Goal: Task Accomplishment & Management: Manage account settings

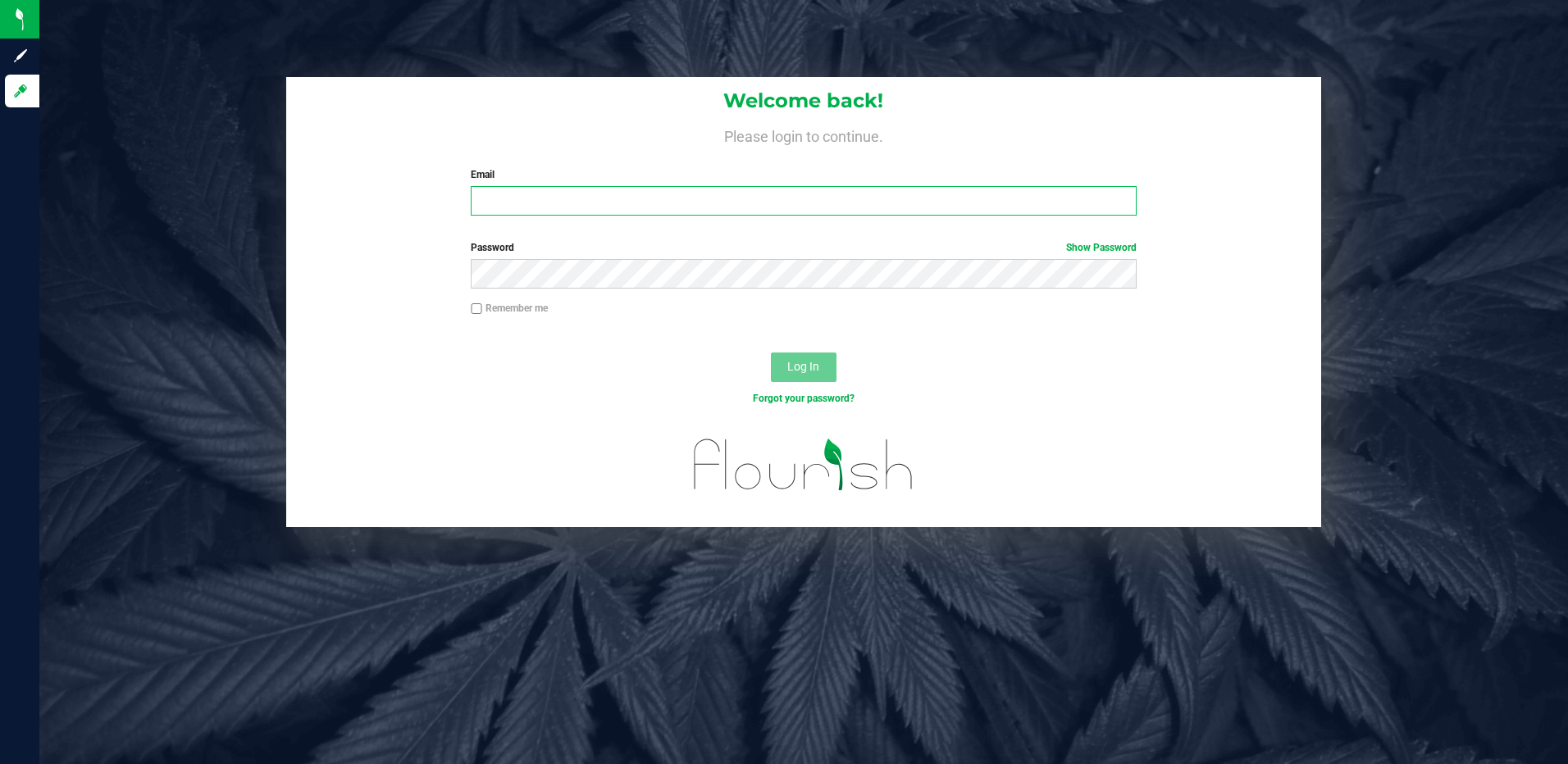
click at [572, 206] on input "Email" at bounding box center [804, 200] width 666 height 30
type input "[EMAIL_ADDRESS][DOMAIN_NAME]"
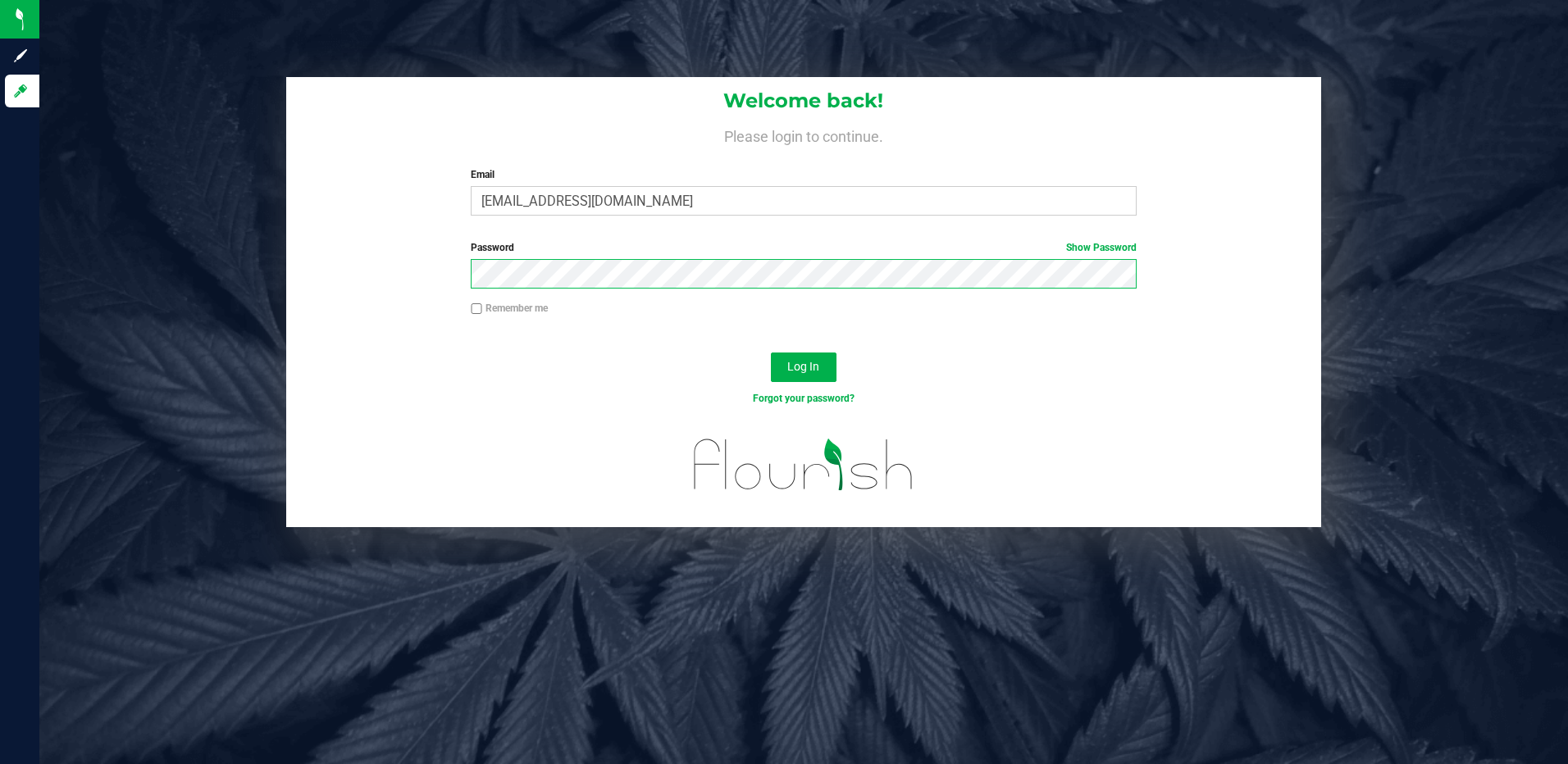
click at [771, 352] on button "Log In" at bounding box center [804, 366] width 66 height 30
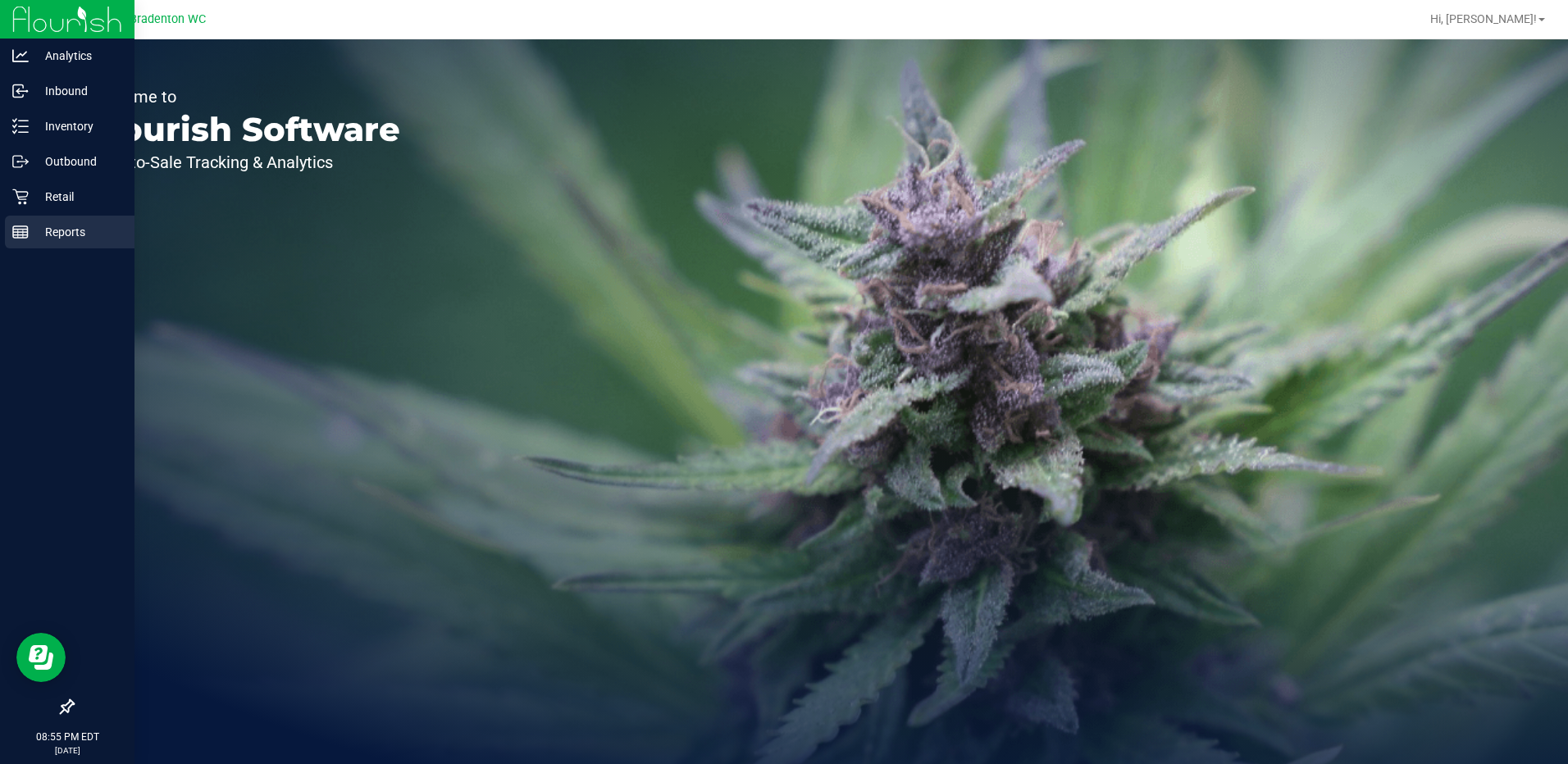
click at [24, 232] on line at bounding box center [20, 232] width 14 height 0
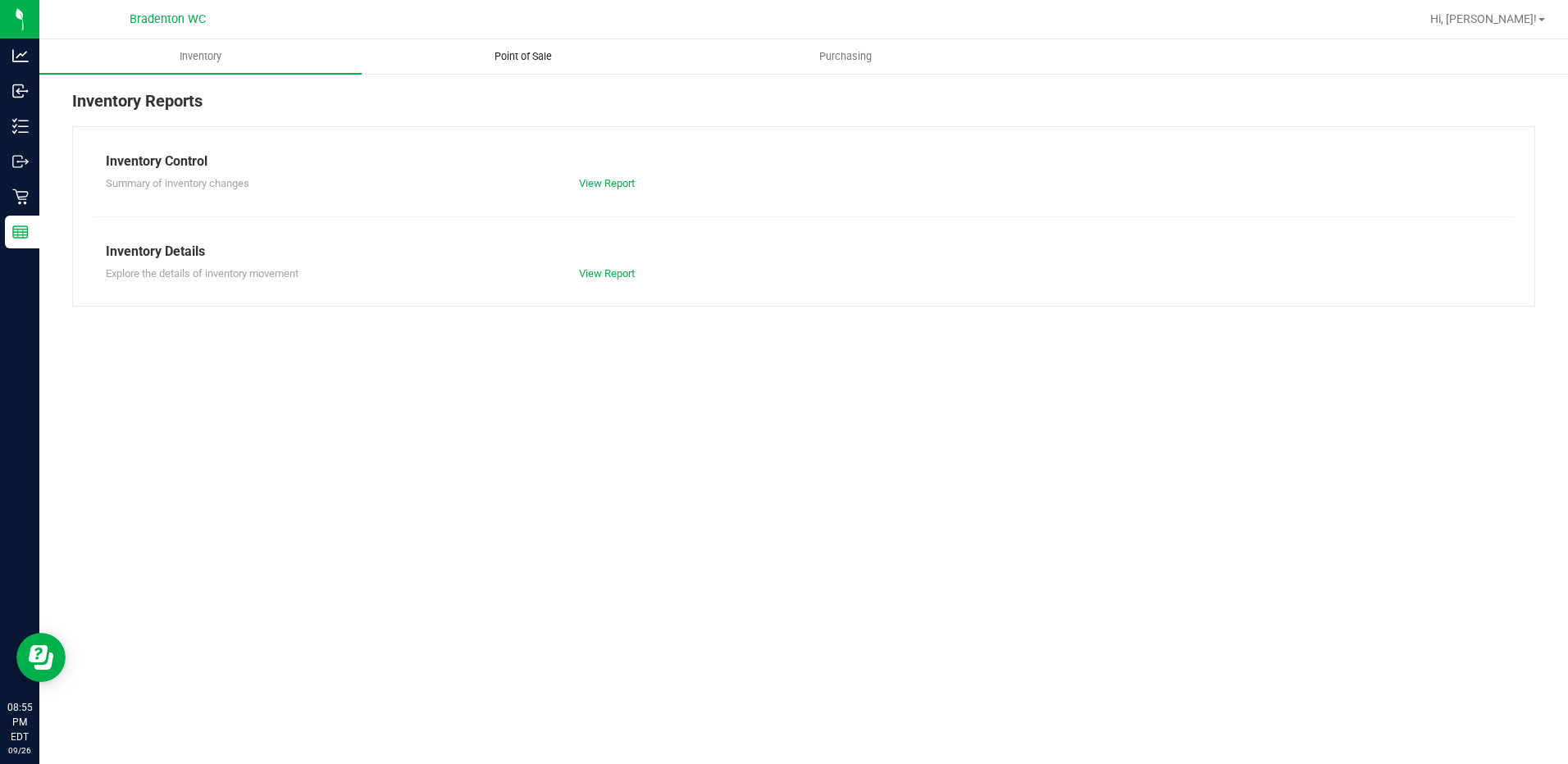
click at [535, 46] on uib-tab-heading "Point of Sale" at bounding box center [523, 56] width 321 height 32
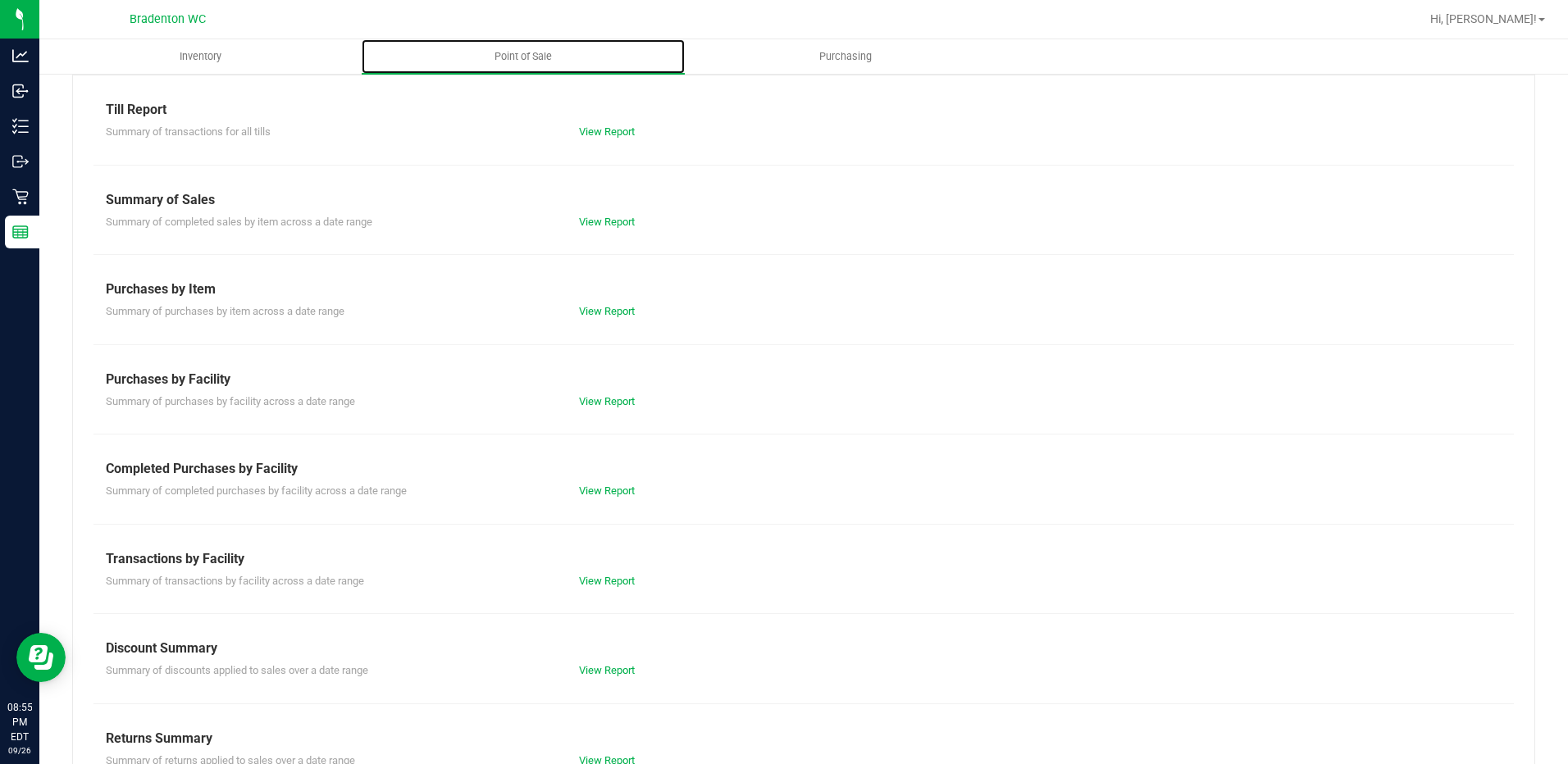
scroll to position [97, 0]
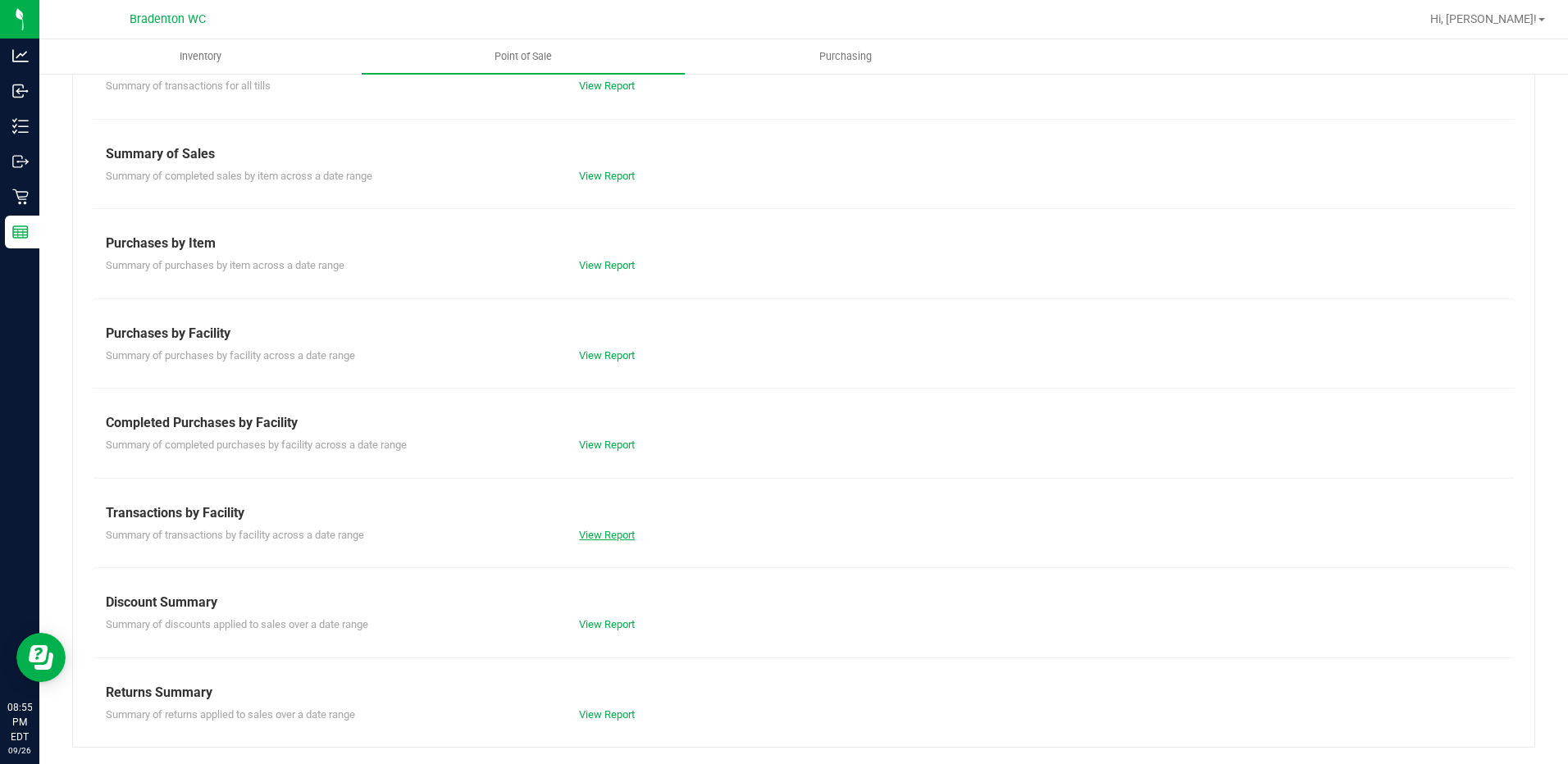
click at [614, 532] on link "View Report" at bounding box center [606, 534] width 55 height 12
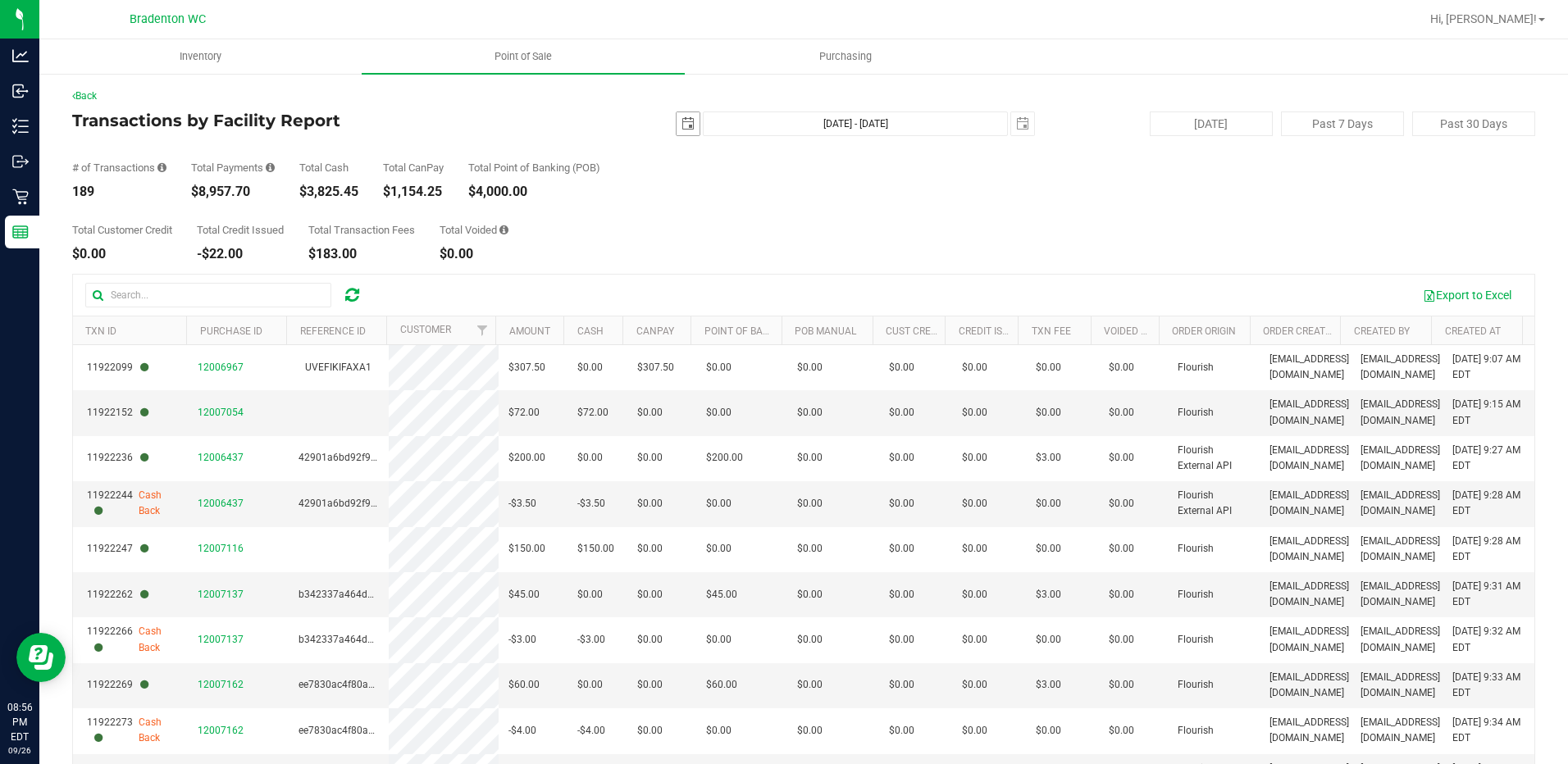
click at [687, 120] on span "select" at bounding box center [688, 124] width 23 height 23
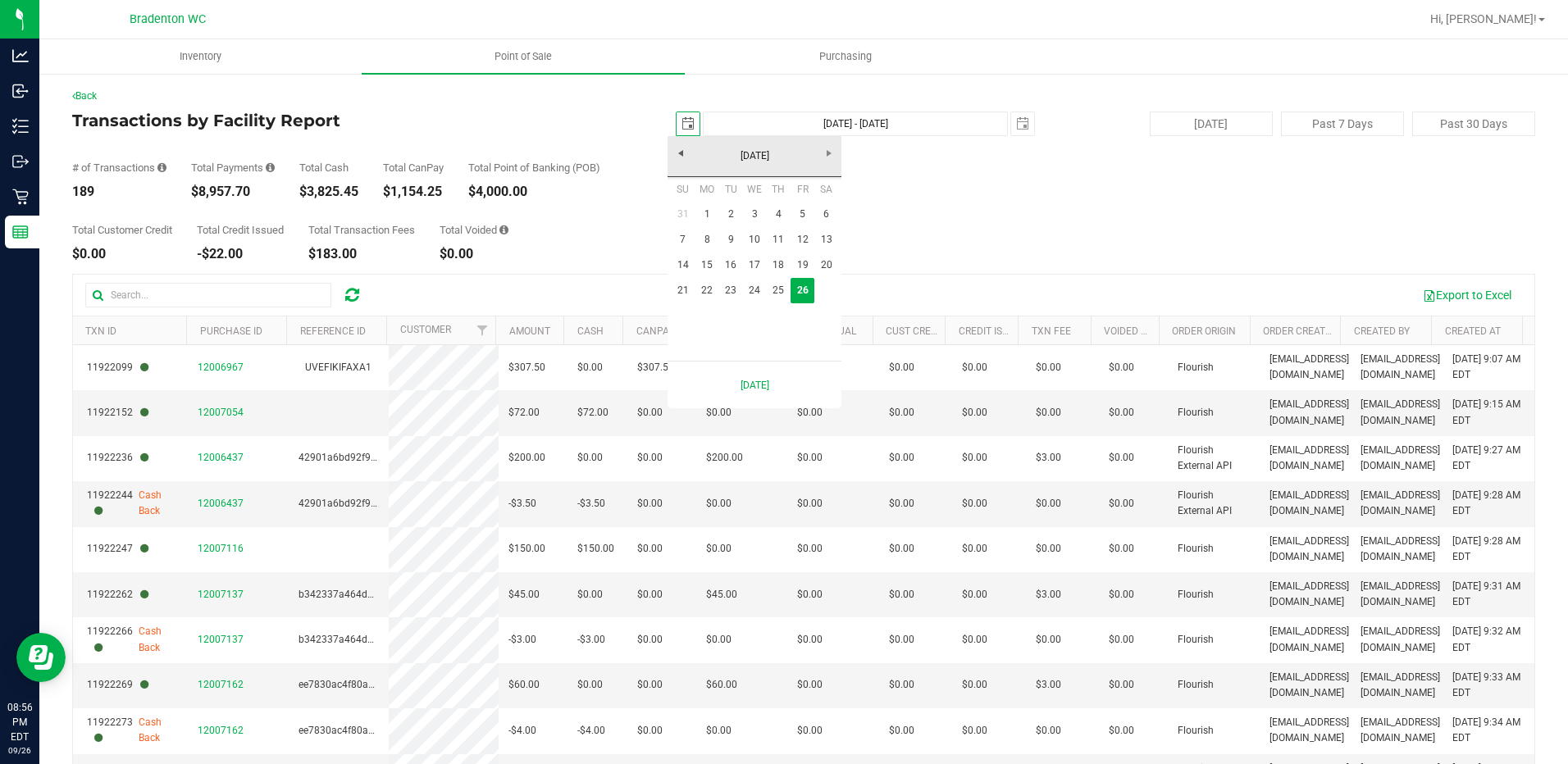
scroll to position [0, 41]
click at [799, 267] on link "19" at bounding box center [802, 265] width 24 height 26
type input "[DATE]"
type input "[DATE] - [DATE]"
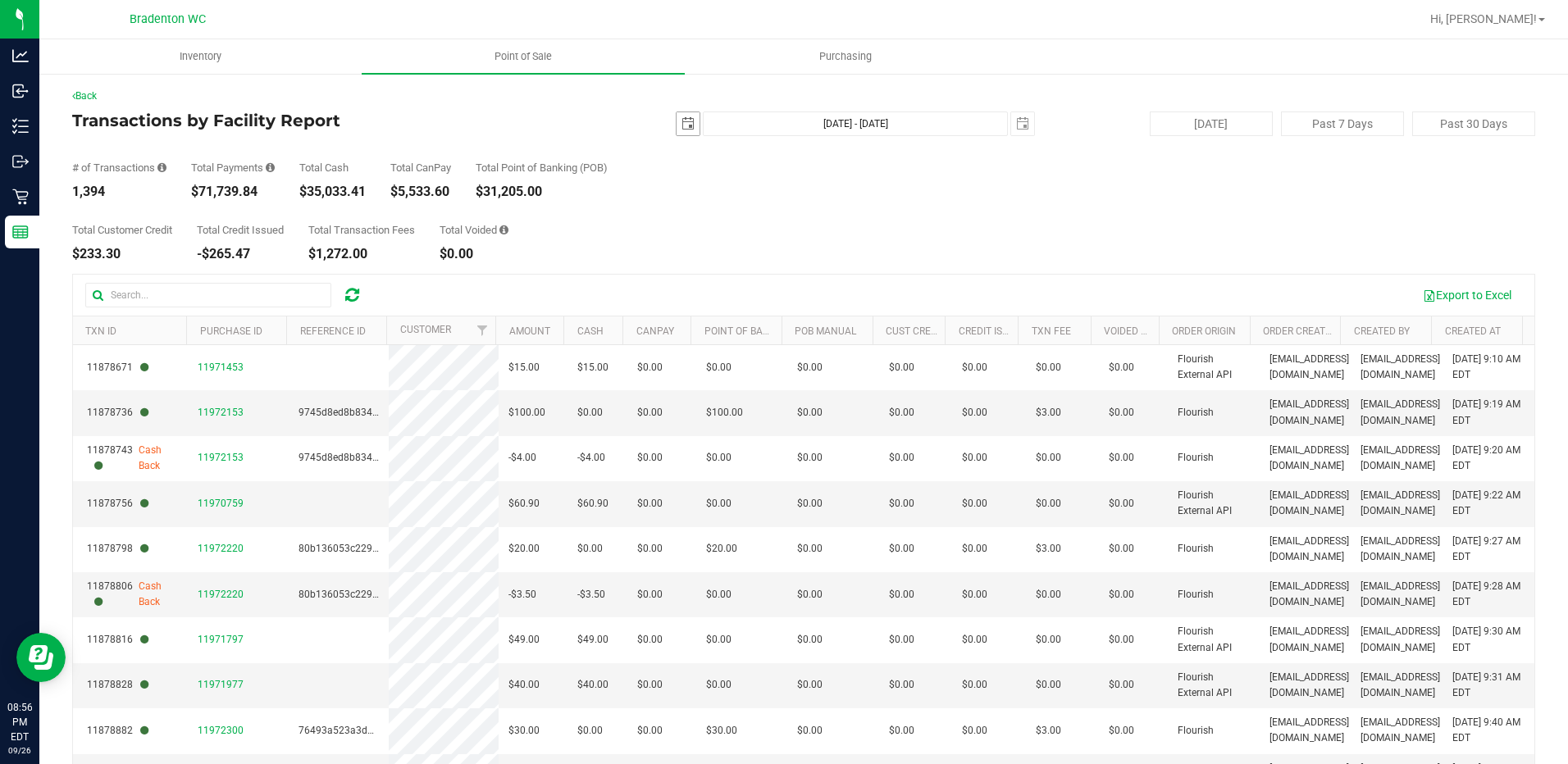
click at [687, 112] on span "[DATE]" at bounding box center [688, 124] width 25 height 25
click at [683, 126] on span "select" at bounding box center [688, 124] width 13 height 13
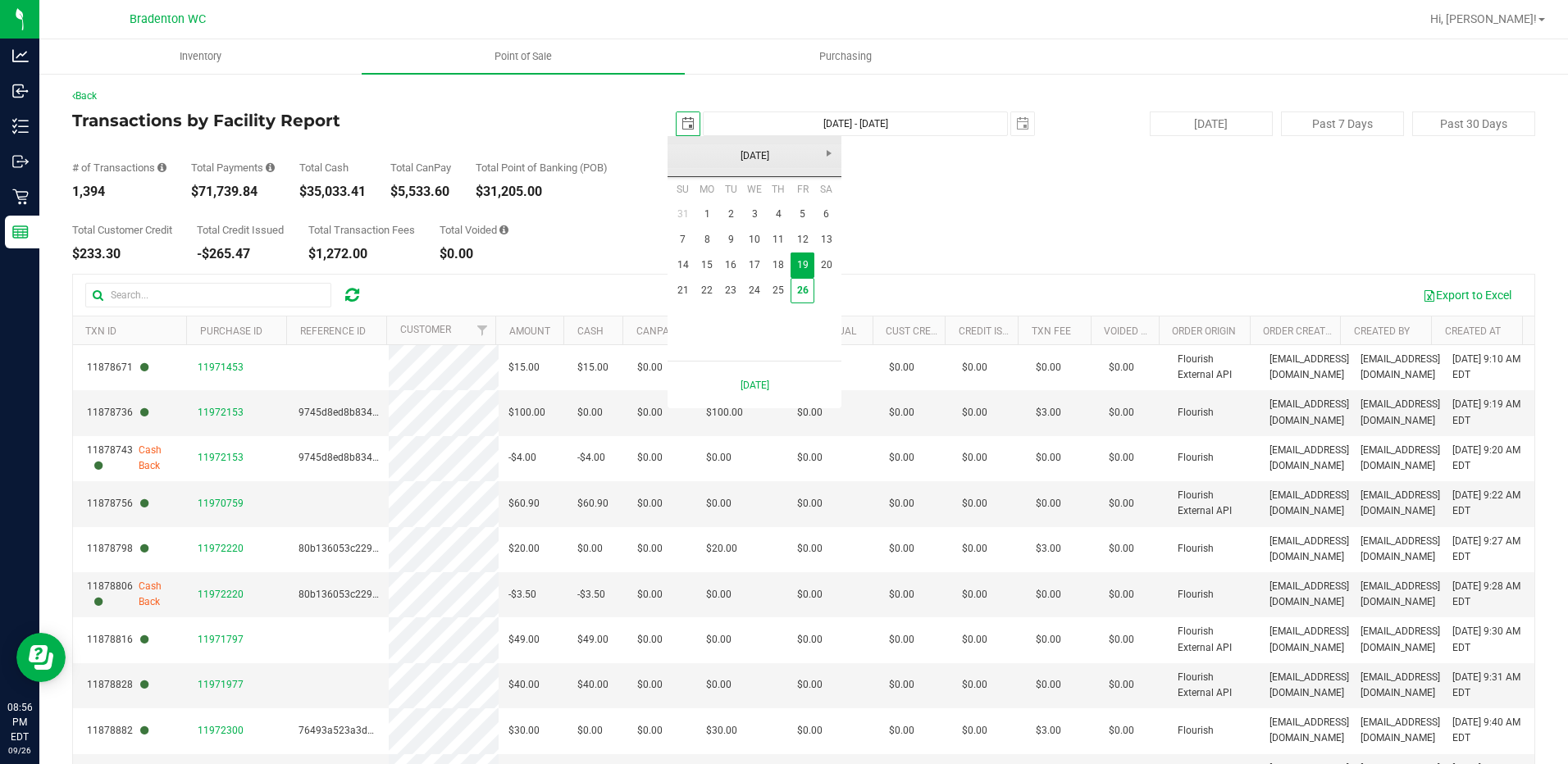
scroll to position [0, 41]
click at [717, 216] on link "1" at bounding box center [706, 214] width 24 height 26
type input "[DATE]"
type input "[DATE] - [DATE]"
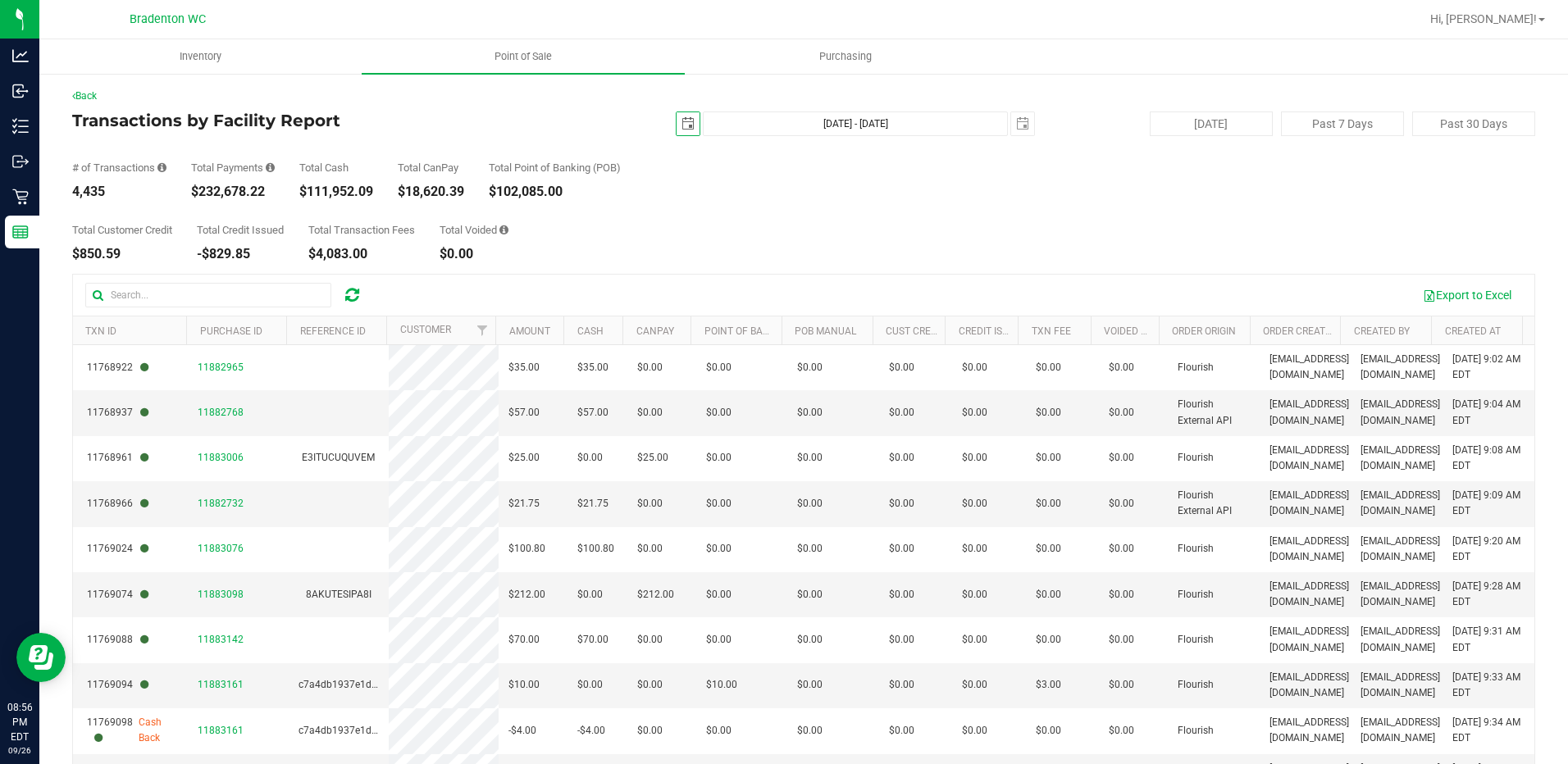
click at [681, 120] on span "select" at bounding box center [688, 124] width 13 height 13
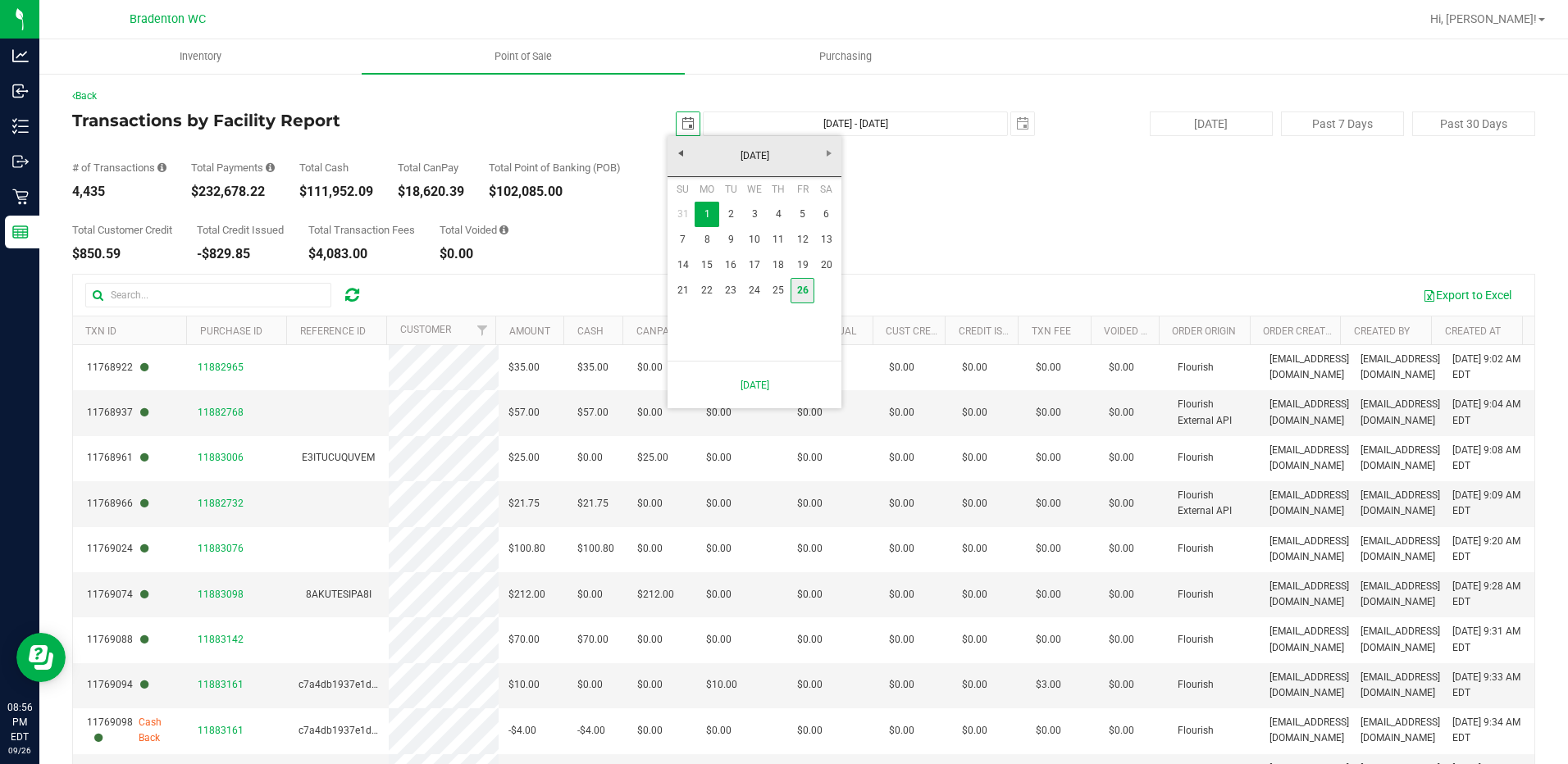
click at [805, 287] on link "26" at bounding box center [802, 290] width 24 height 26
type input "[DATE]"
type input "[DATE] - [DATE]"
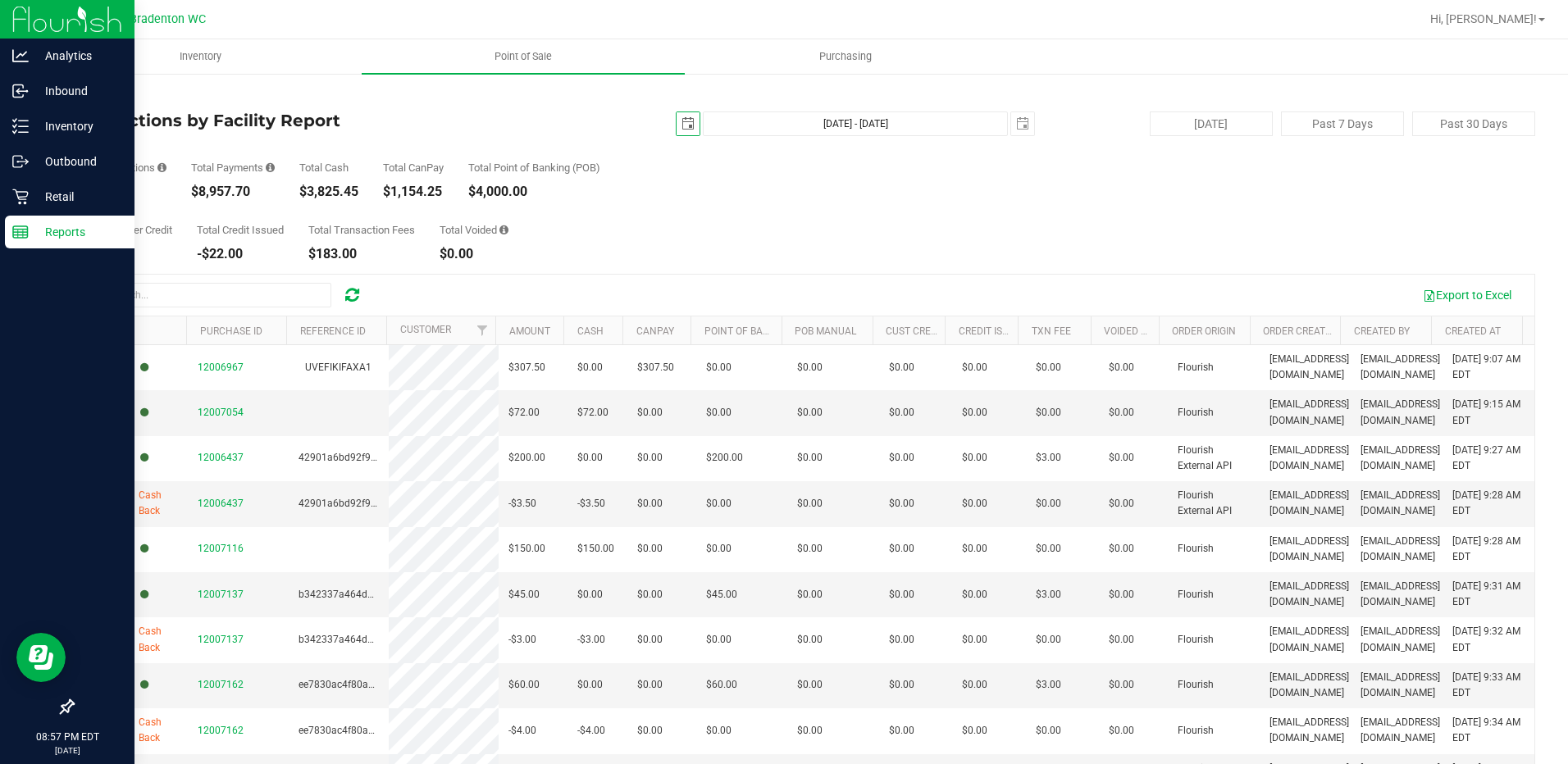
click at [38, 237] on p "Reports" at bounding box center [77, 232] width 98 height 20
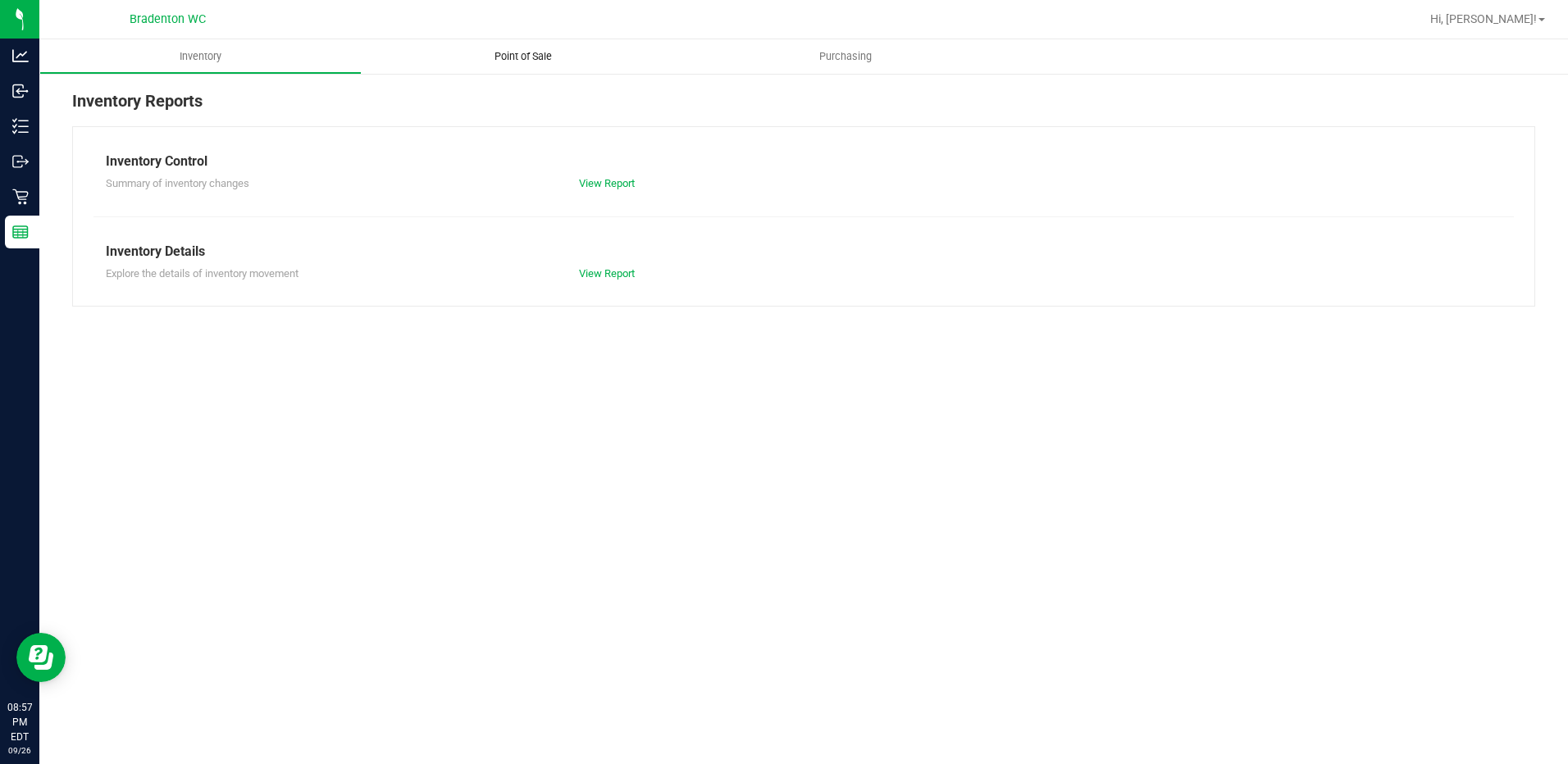
click at [526, 55] on span "Point of Sale" at bounding box center [523, 56] width 102 height 14
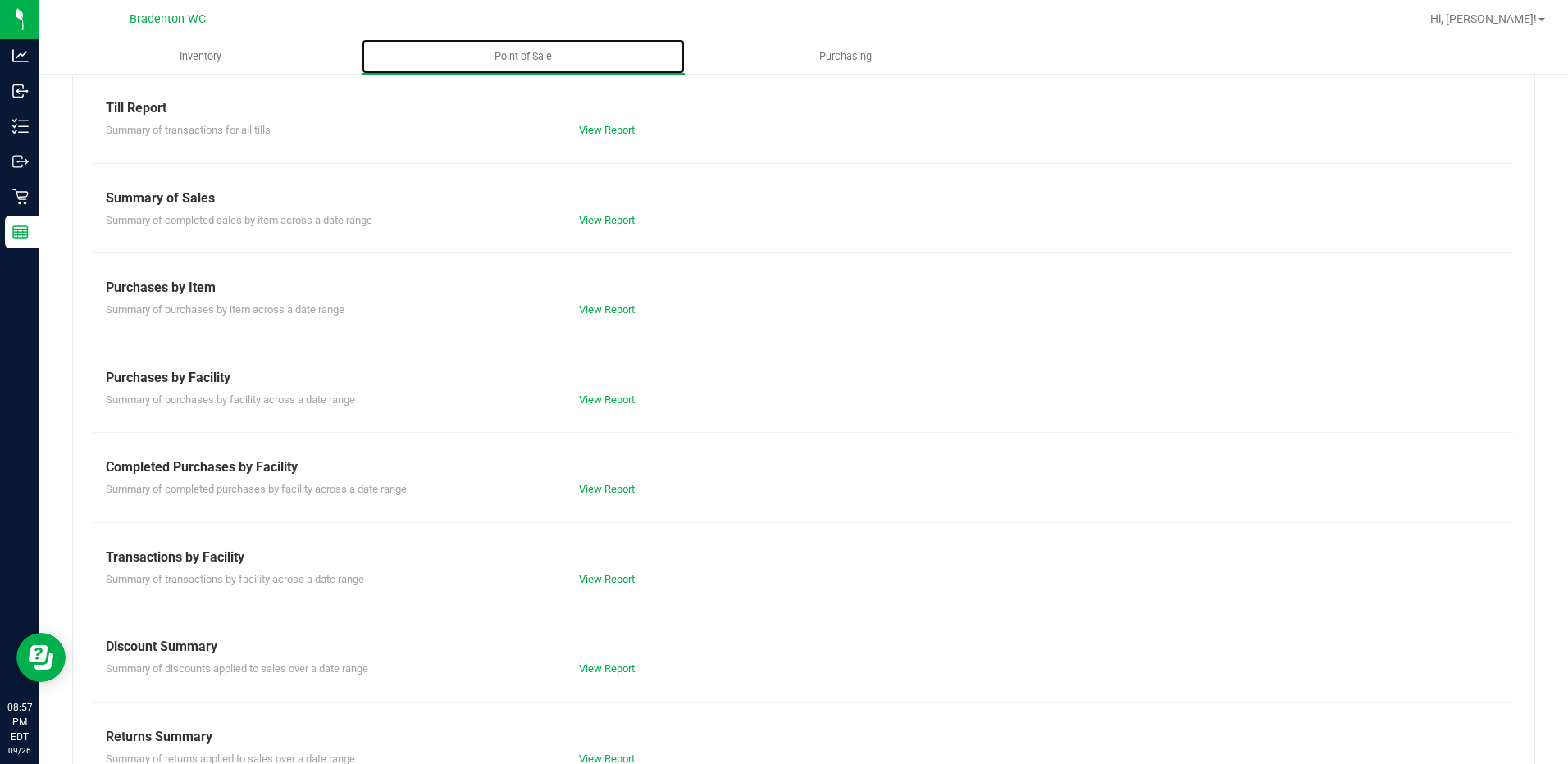
scroll to position [82, 0]
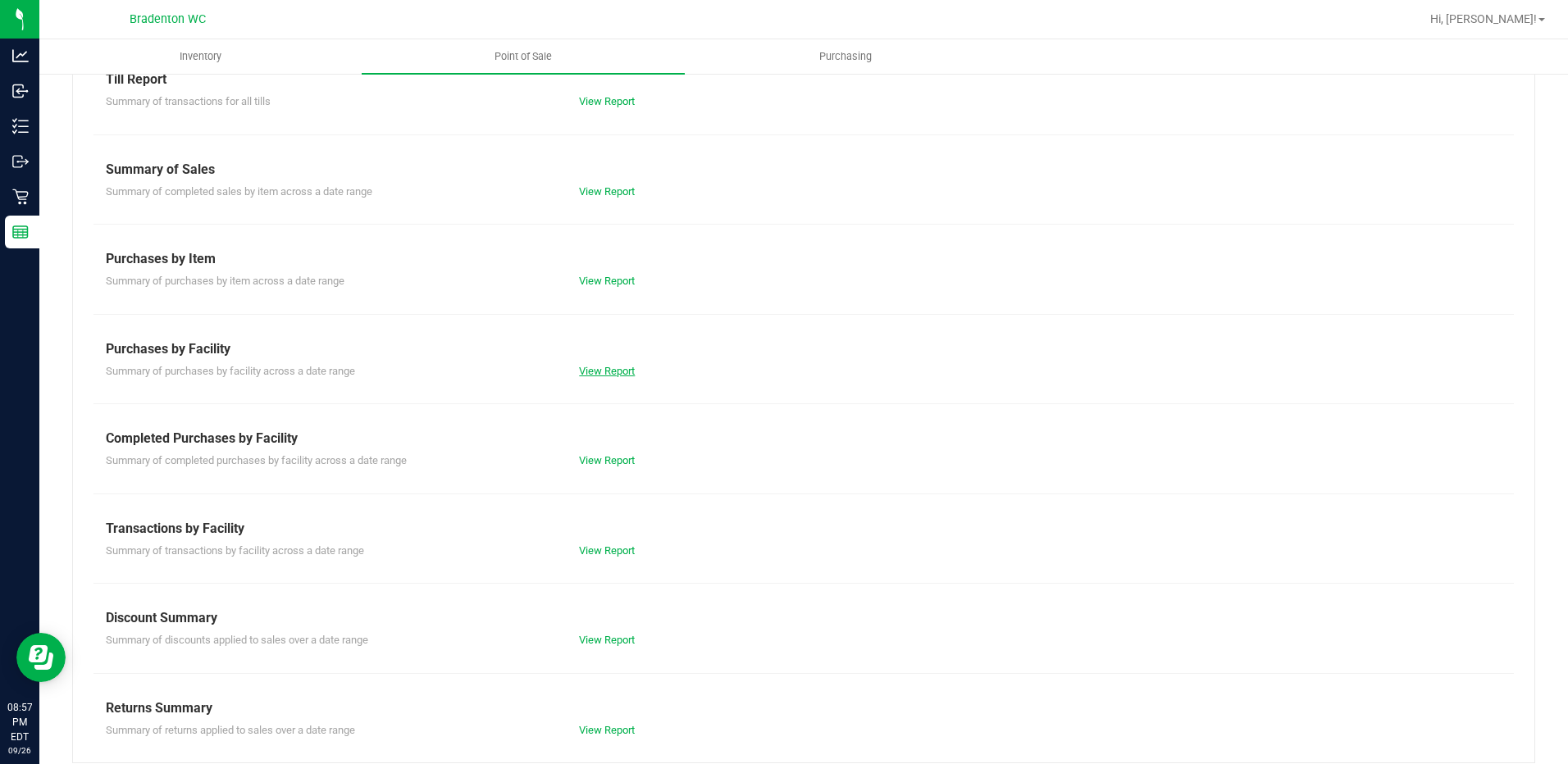
click at [609, 369] on link "View Report" at bounding box center [606, 370] width 55 height 12
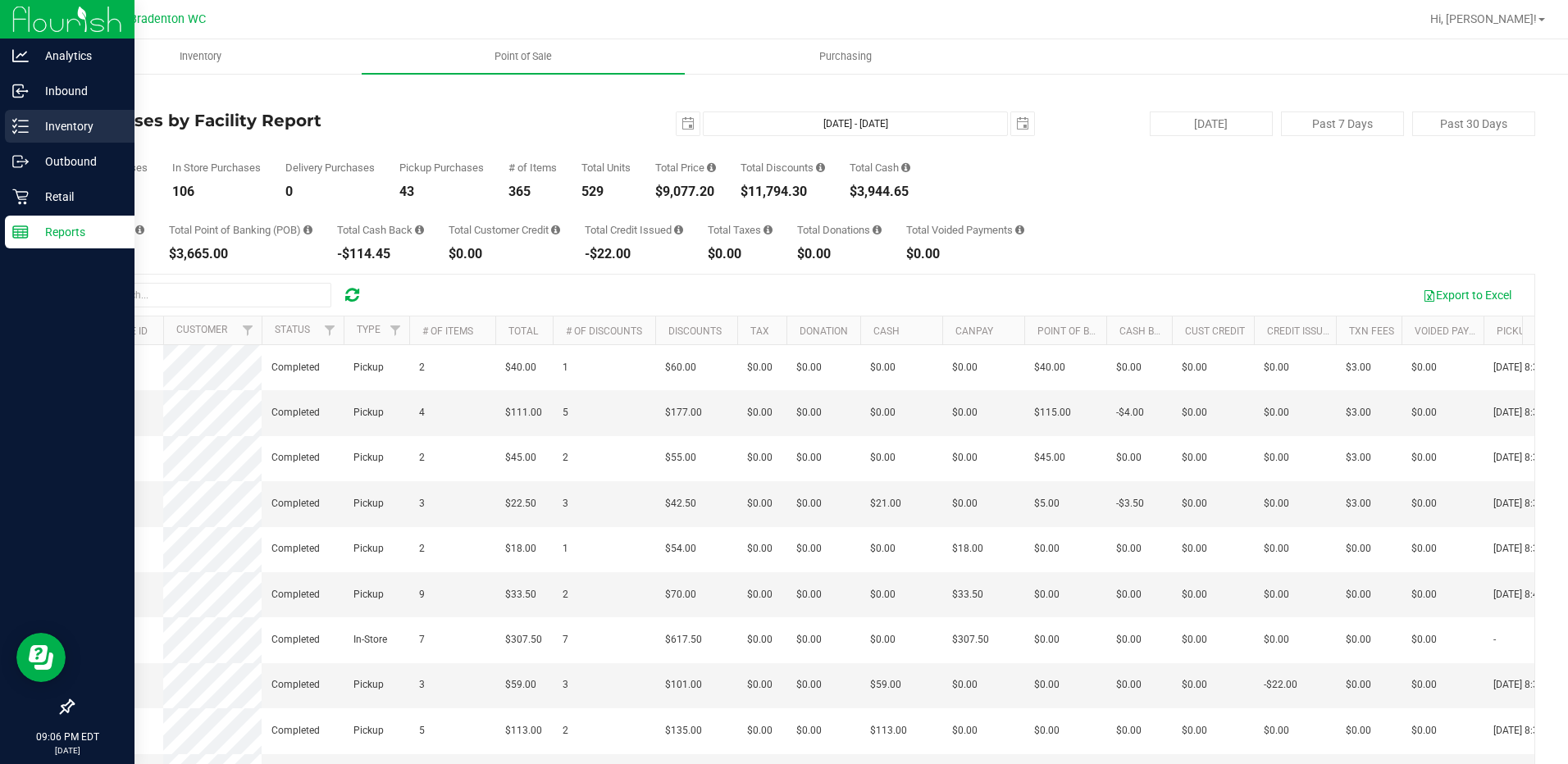
click at [69, 119] on p "Inventory" at bounding box center [77, 126] width 98 height 20
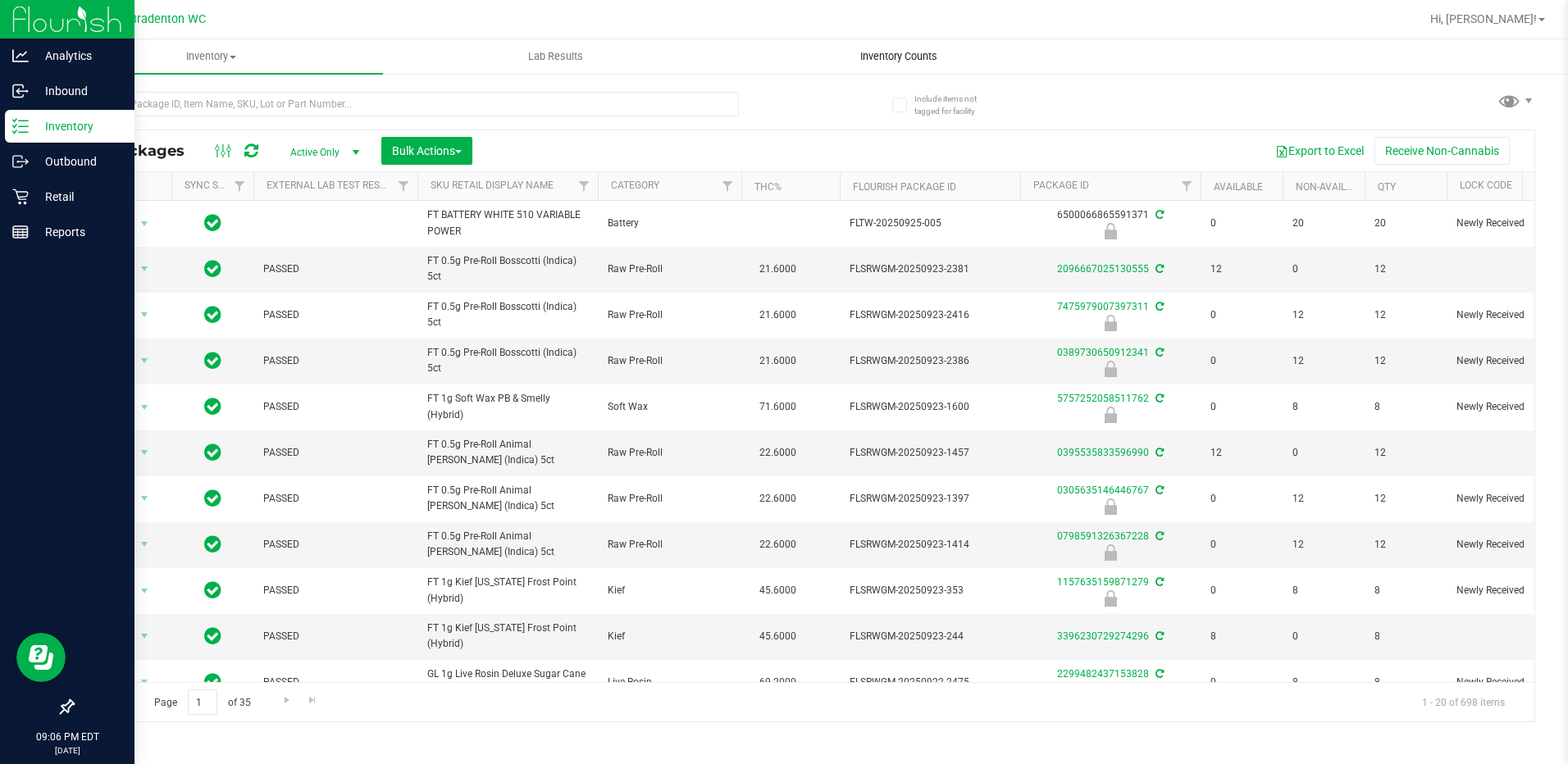
click at [897, 55] on span "Inventory Counts" at bounding box center [898, 56] width 121 height 14
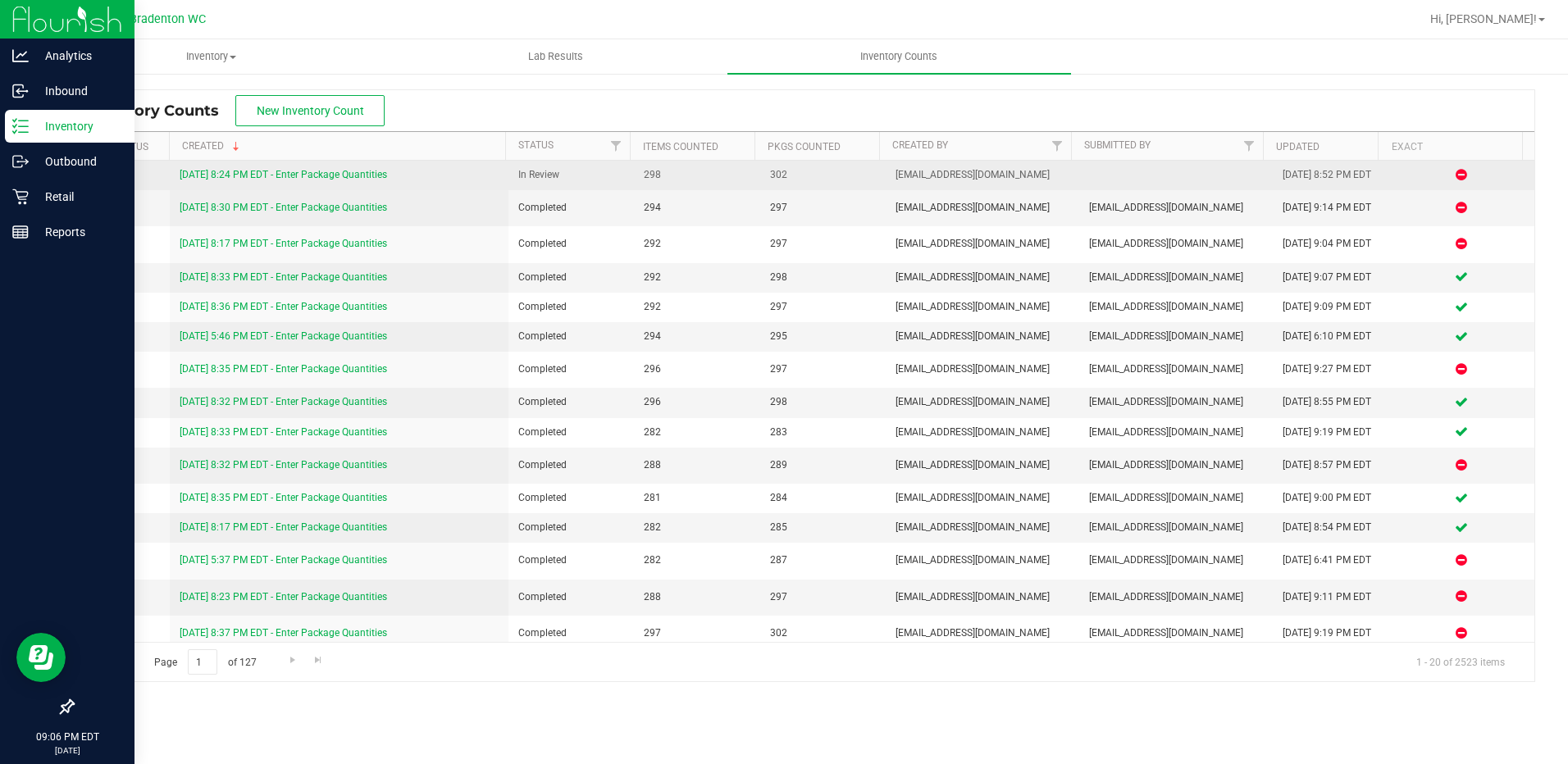
click at [264, 169] on link "[DATE] 8:24 PM EDT - Enter Package Quantities" at bounding box center [282, 175] width 207 height 11
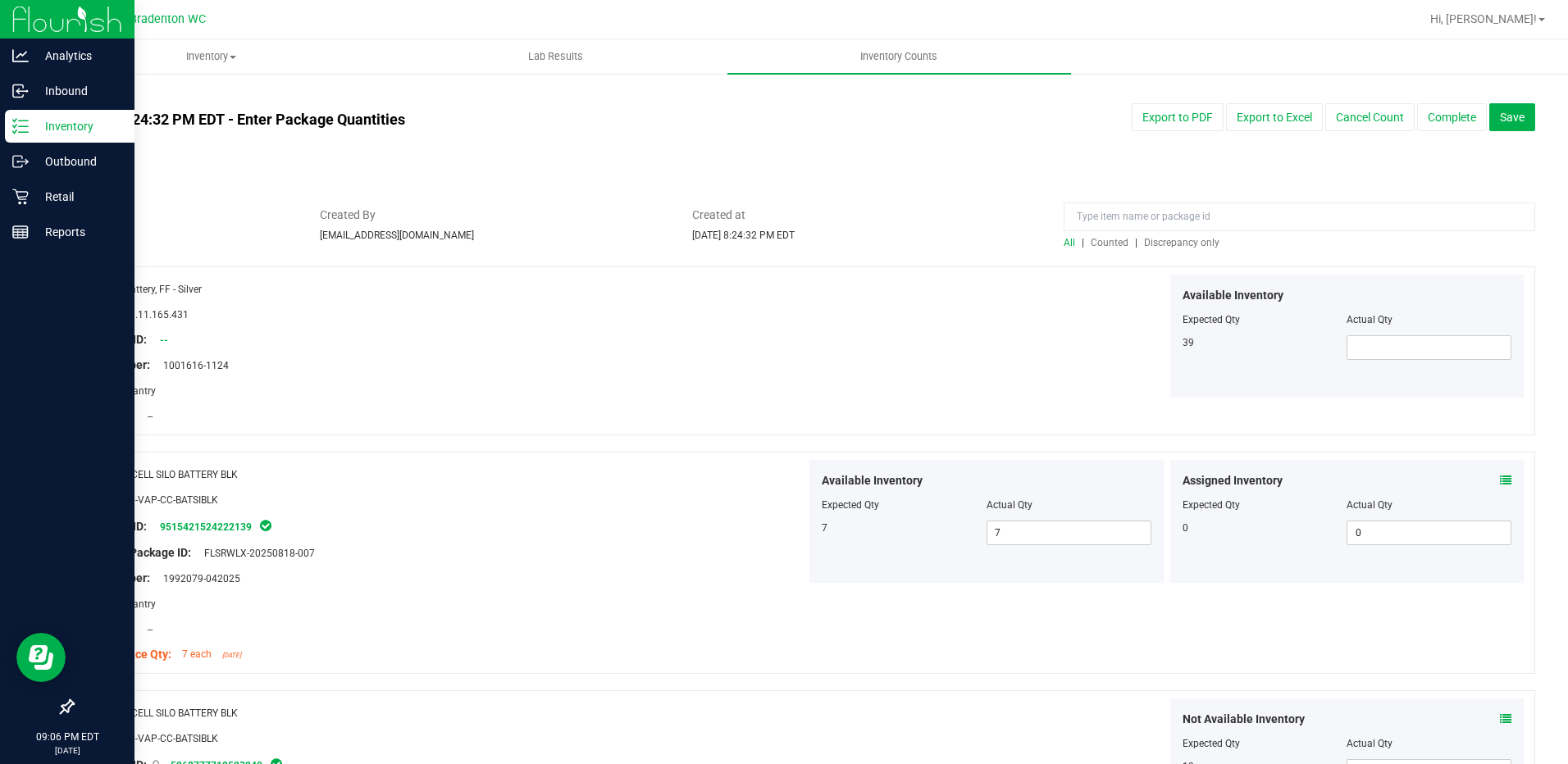
click at [1174, 241] on span "Discrepancy only" at bounding box center [1181, 242] width 75 height 11
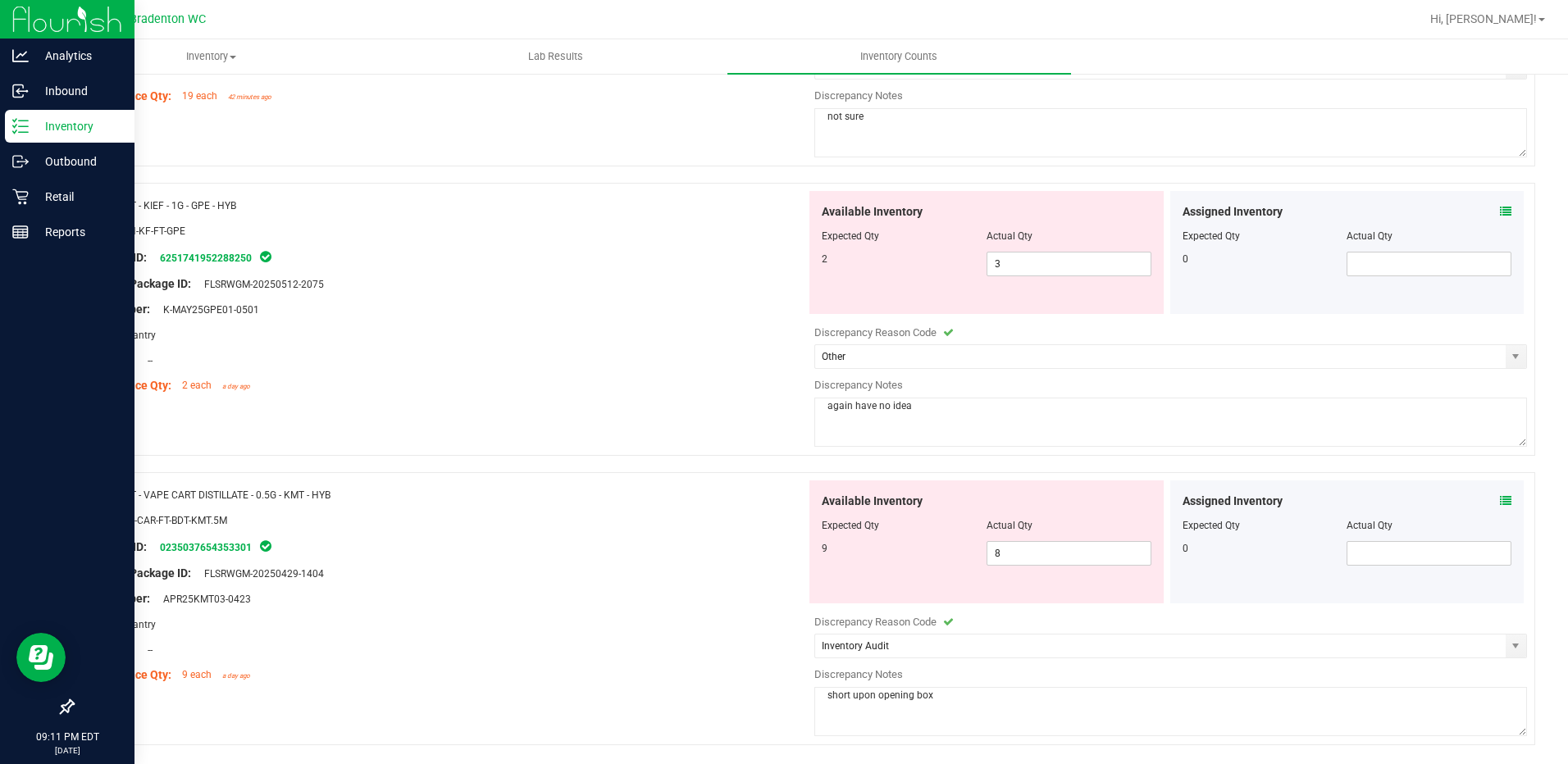
scroll to position [633, 0]
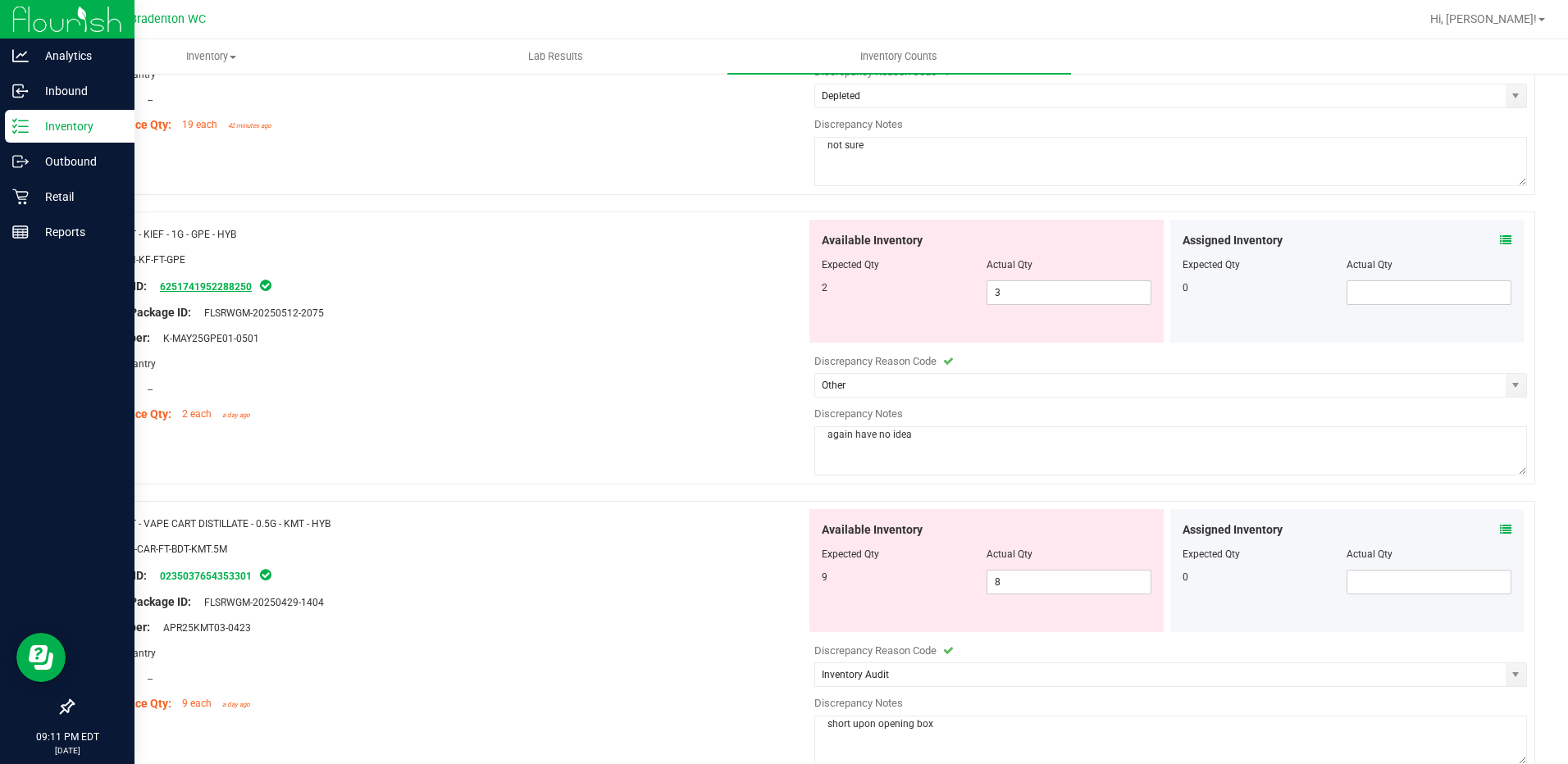
click at [207, 286] on link "6251741952288250" at bounding box center [206, 287] width 92 height 11
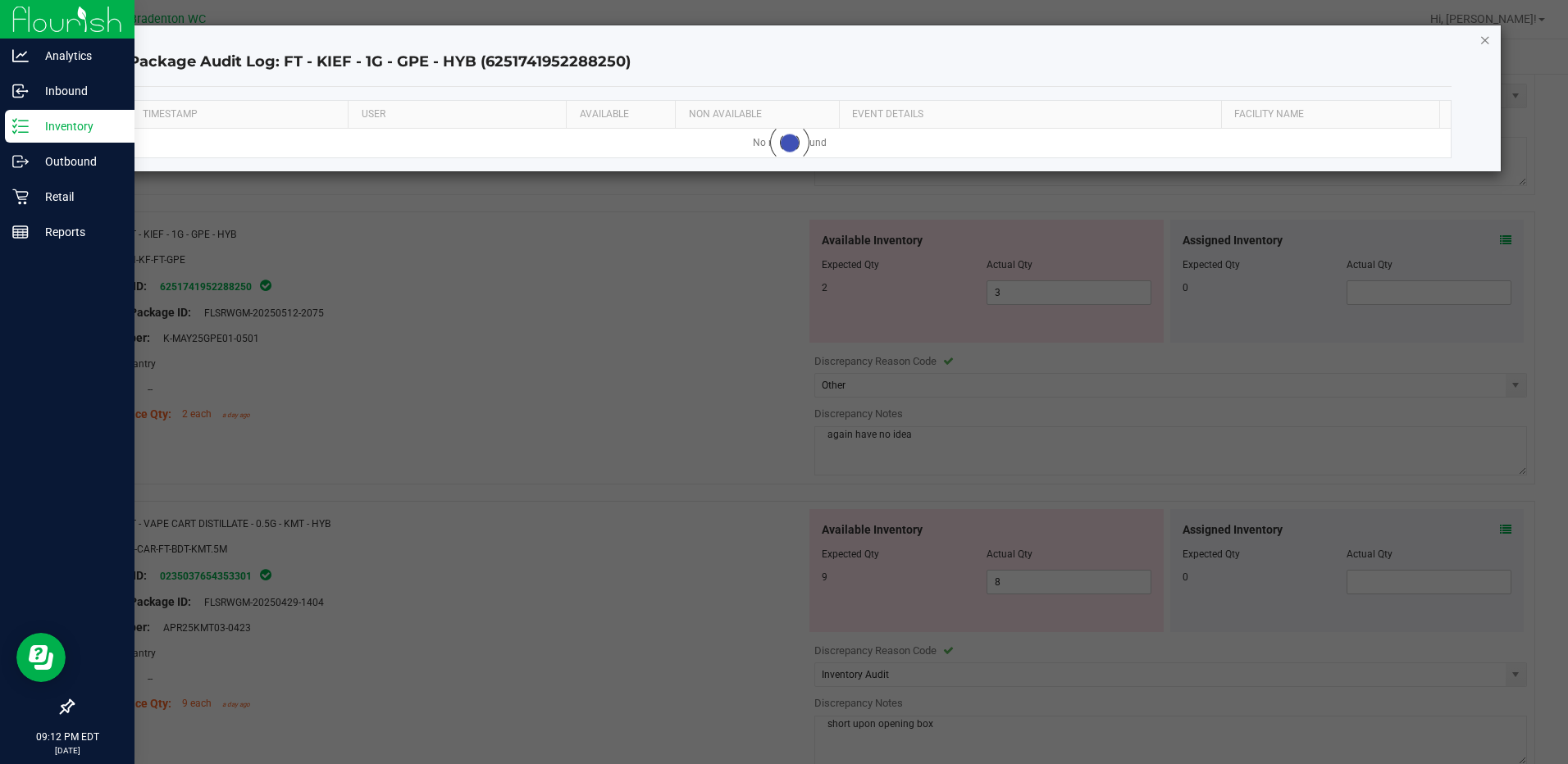
click at [1486, 39] on icon "button" at bounding box center [1485, 39] width 11 height 20
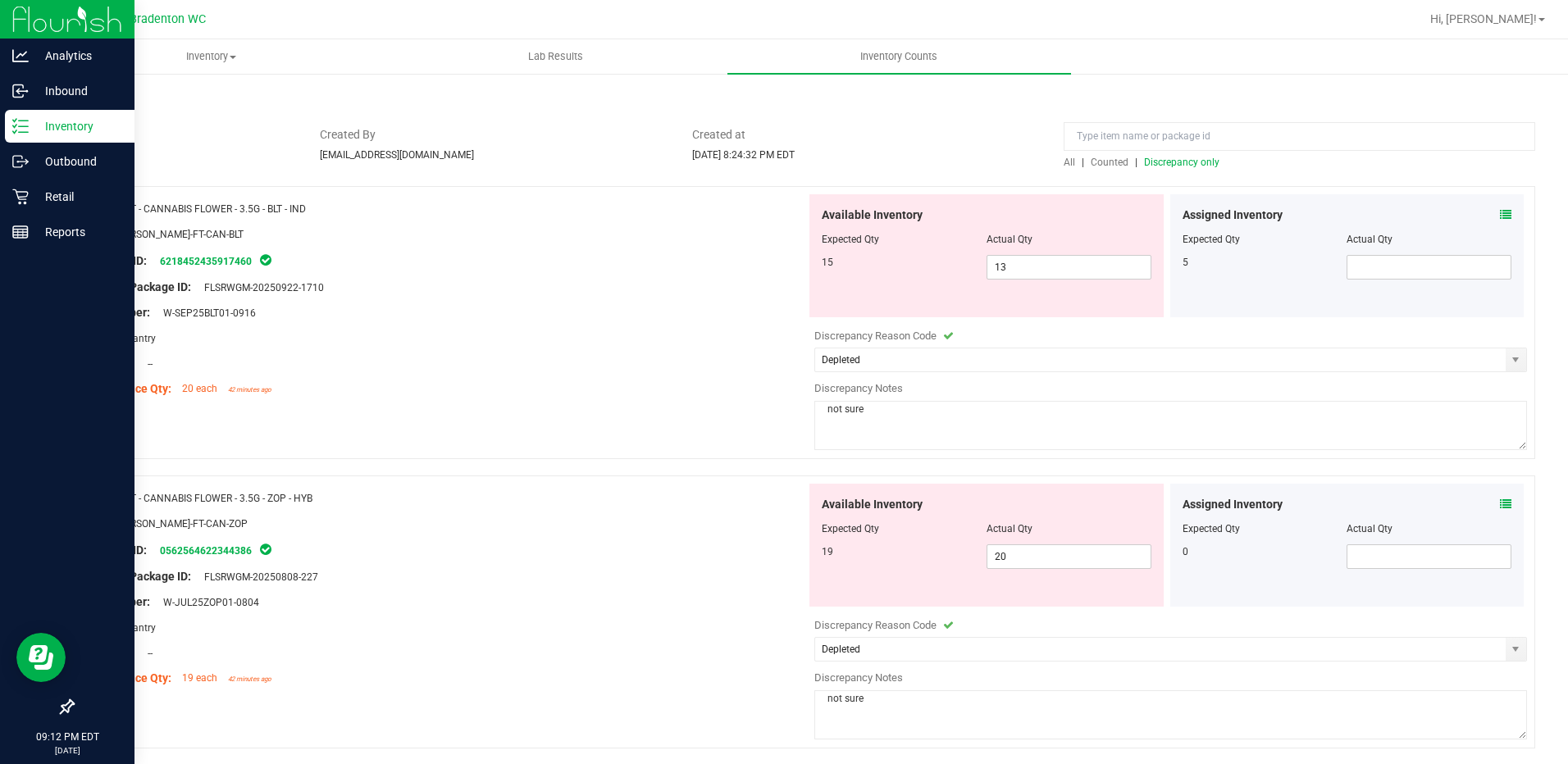
scroll to position [0, 0]
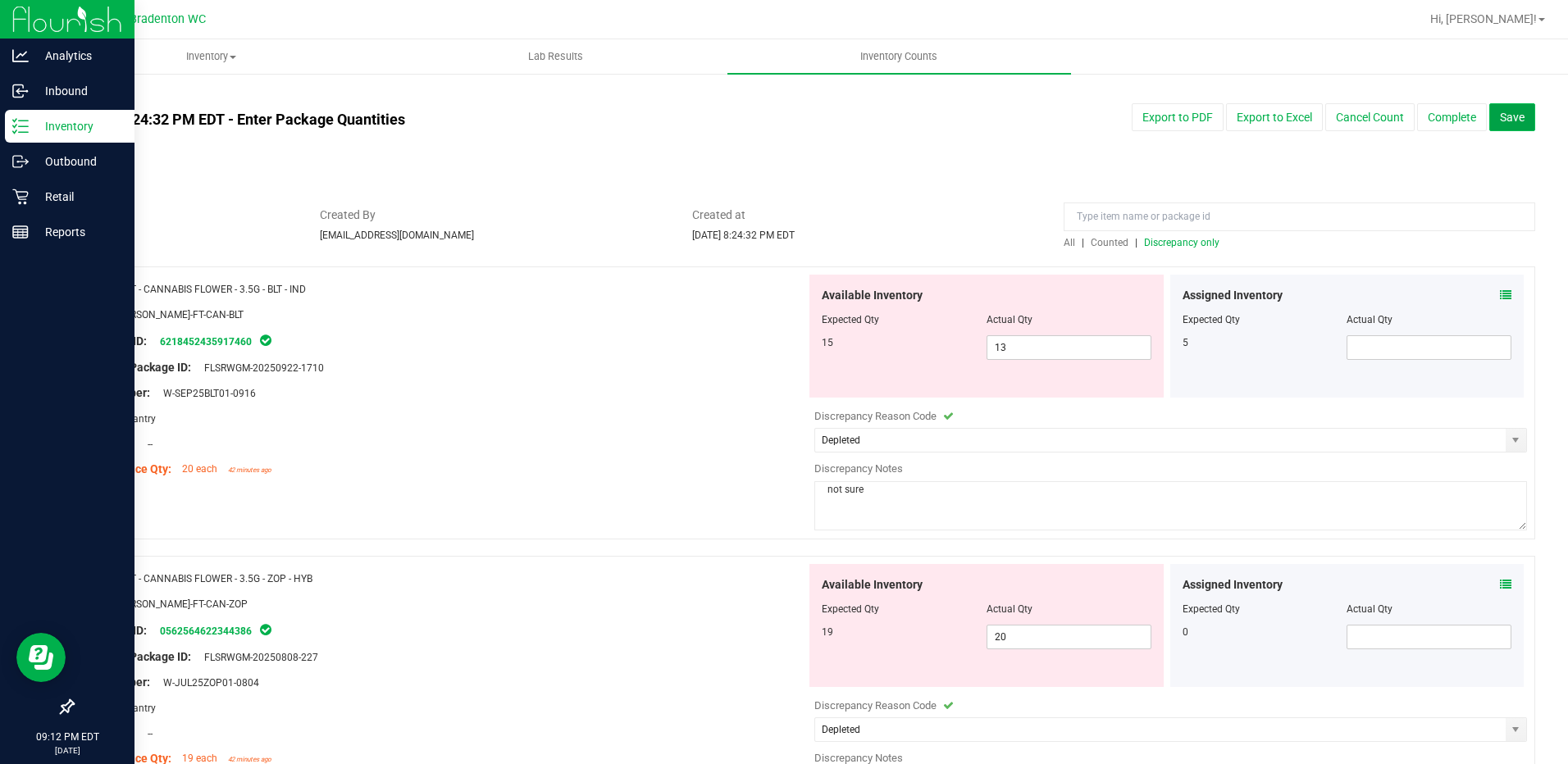
click at [1499, 119] on span "Save" at bounding box center [1512, 117] width 25 height 13
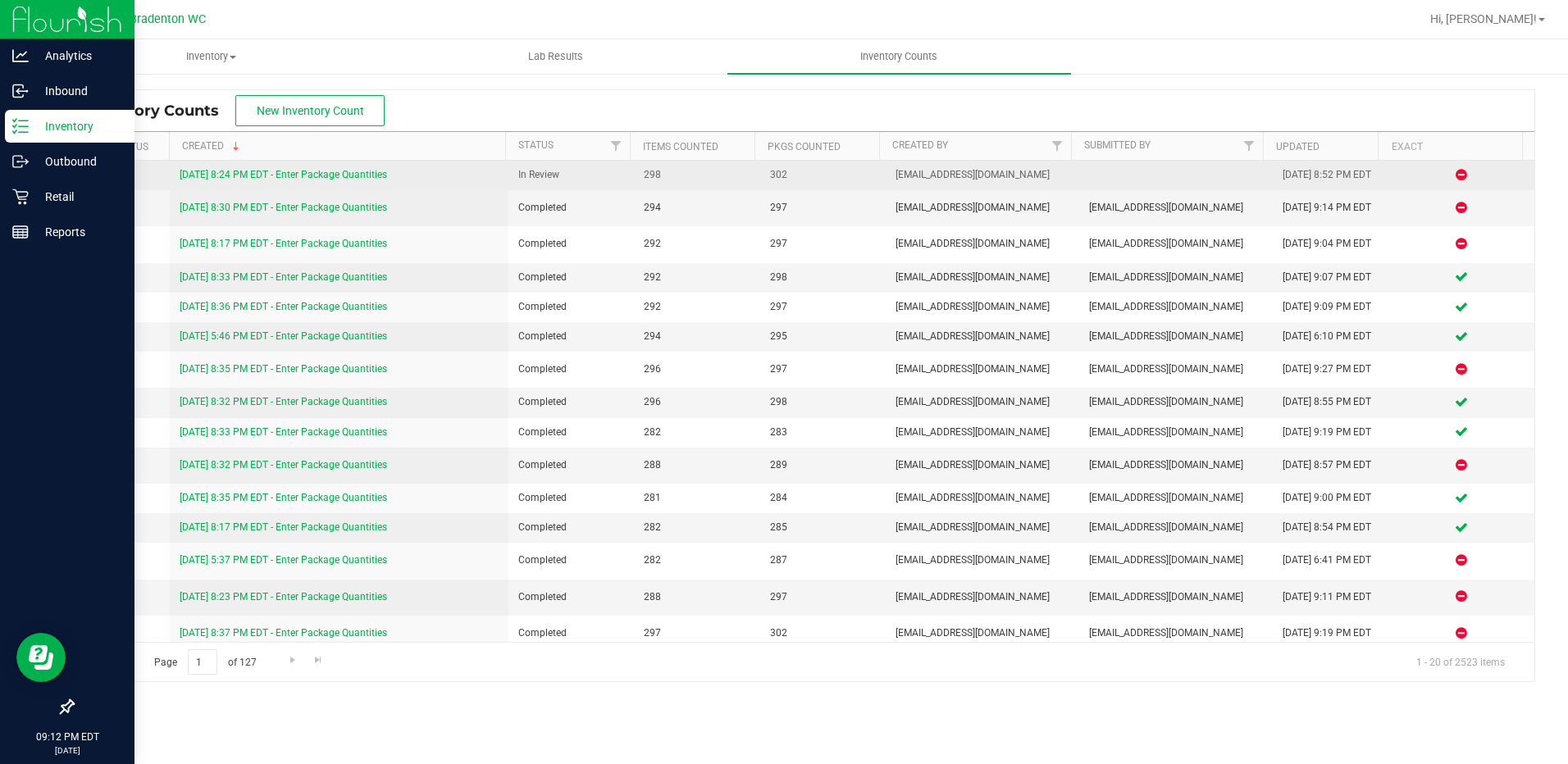
click at [269, 170] on link "[DATE] 8:24 PM EDT - Enter Package Quantities" at bounding box center [282, 175] width 207 height 11
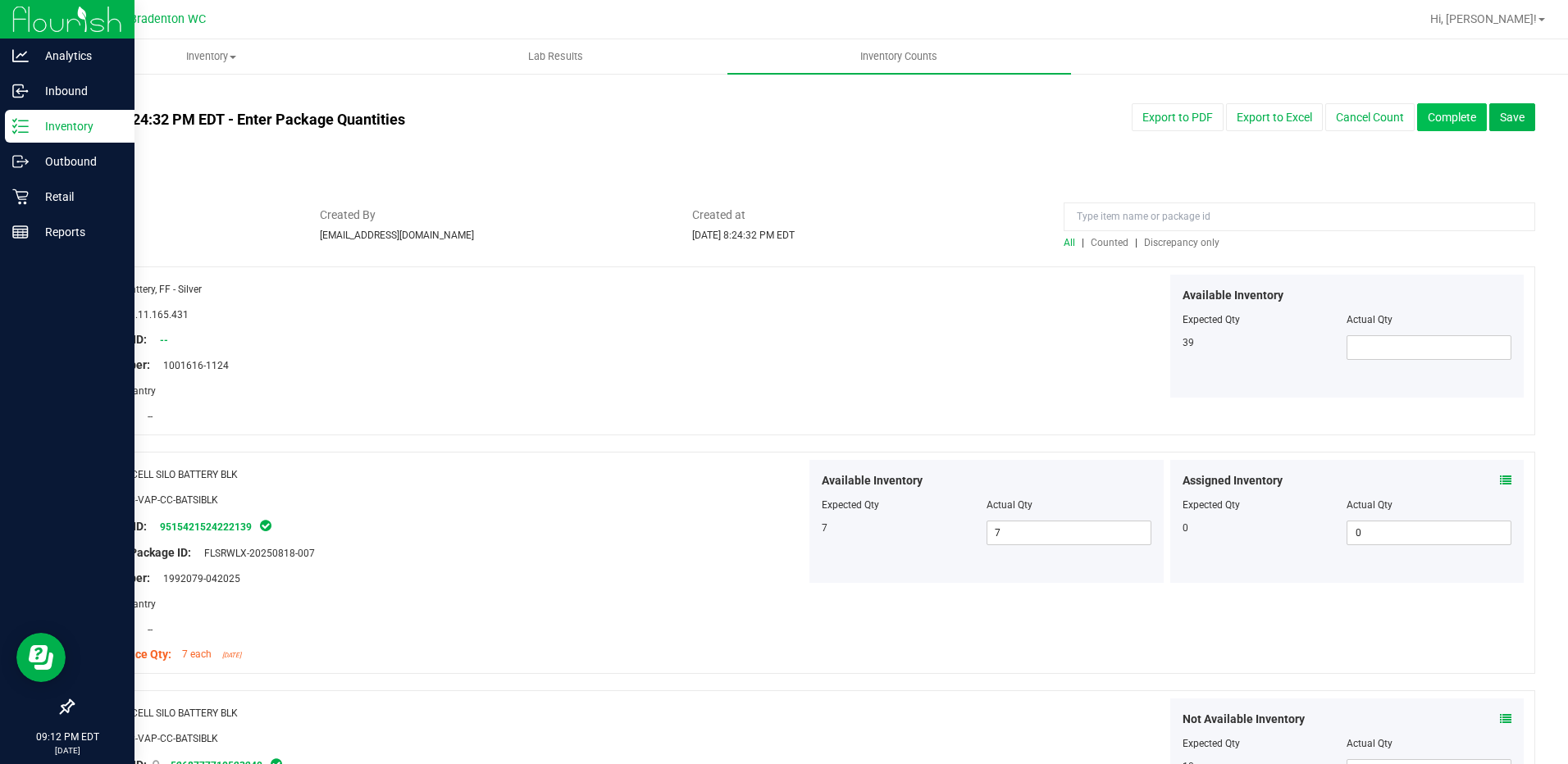
click at [1446, 119] on button "Complete" at bounding box center [1451, 116] width 70 height 28
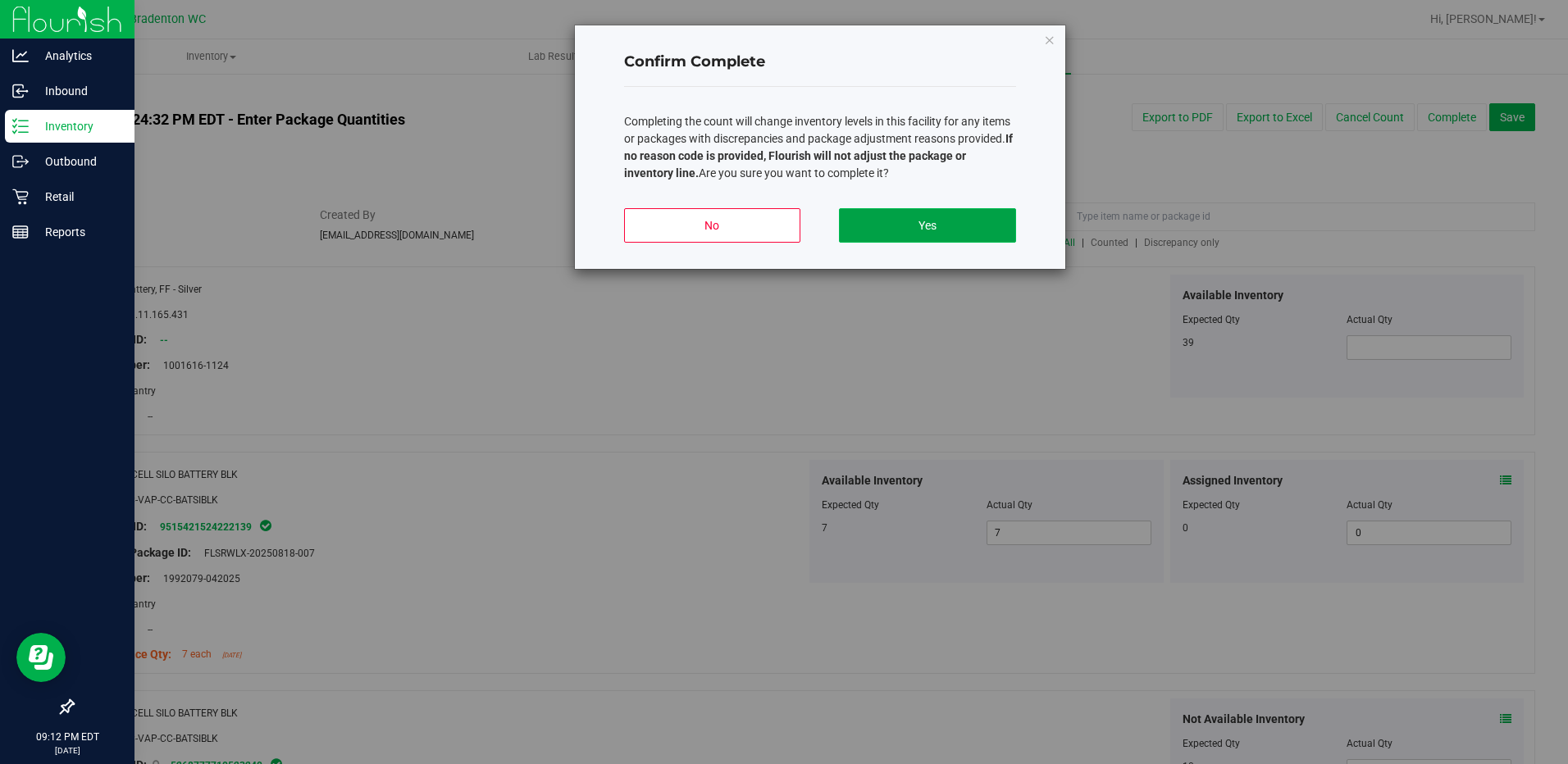
click at [938, 237] on button "Yes" at bounding box center [927, 225] width 177 height 34
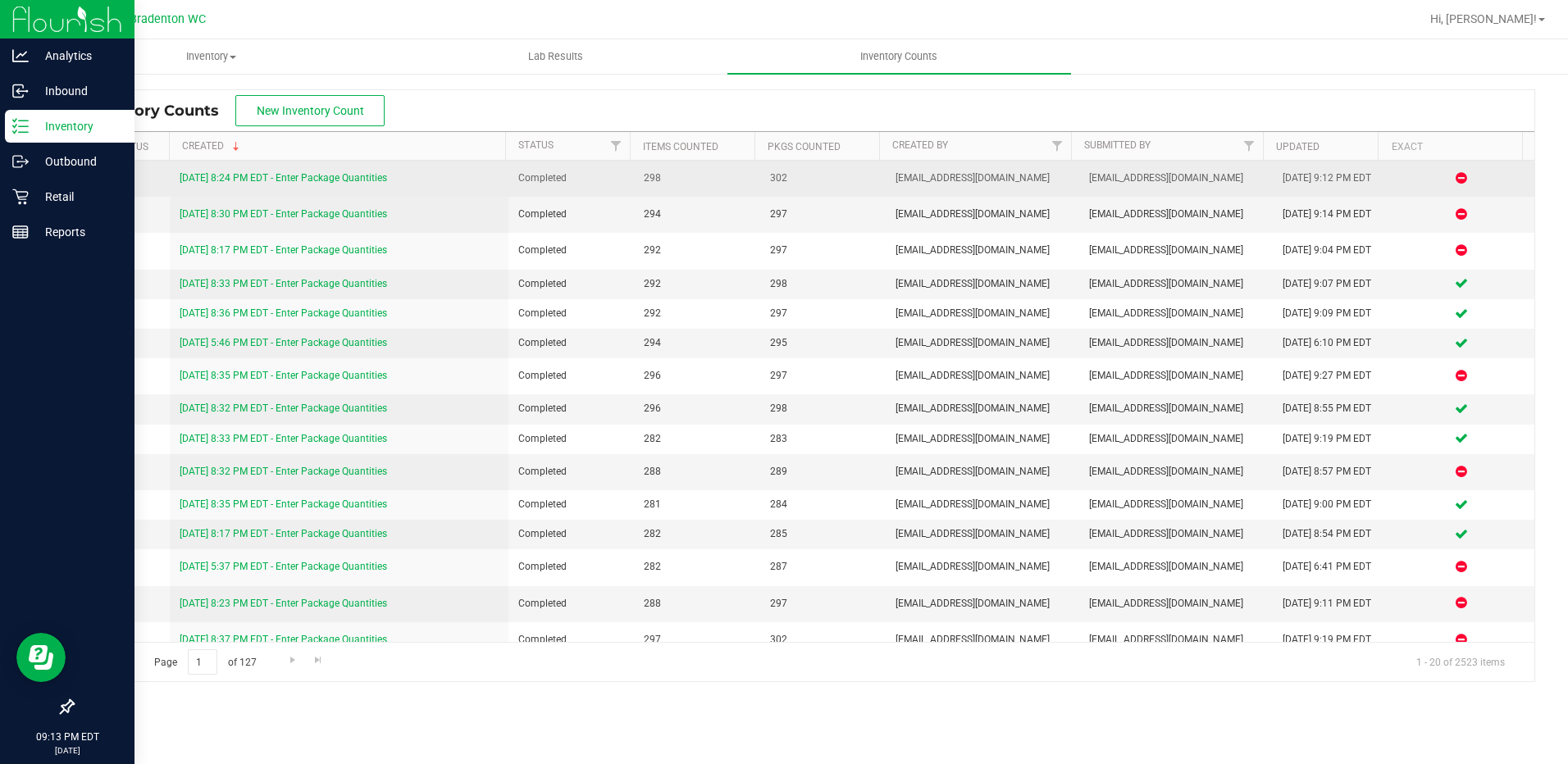
click at [327, 177] on link "[DATE] 8:24 PM EDT - Enter Package Quantities" at bounding box center [282, 177] width 207 height 11
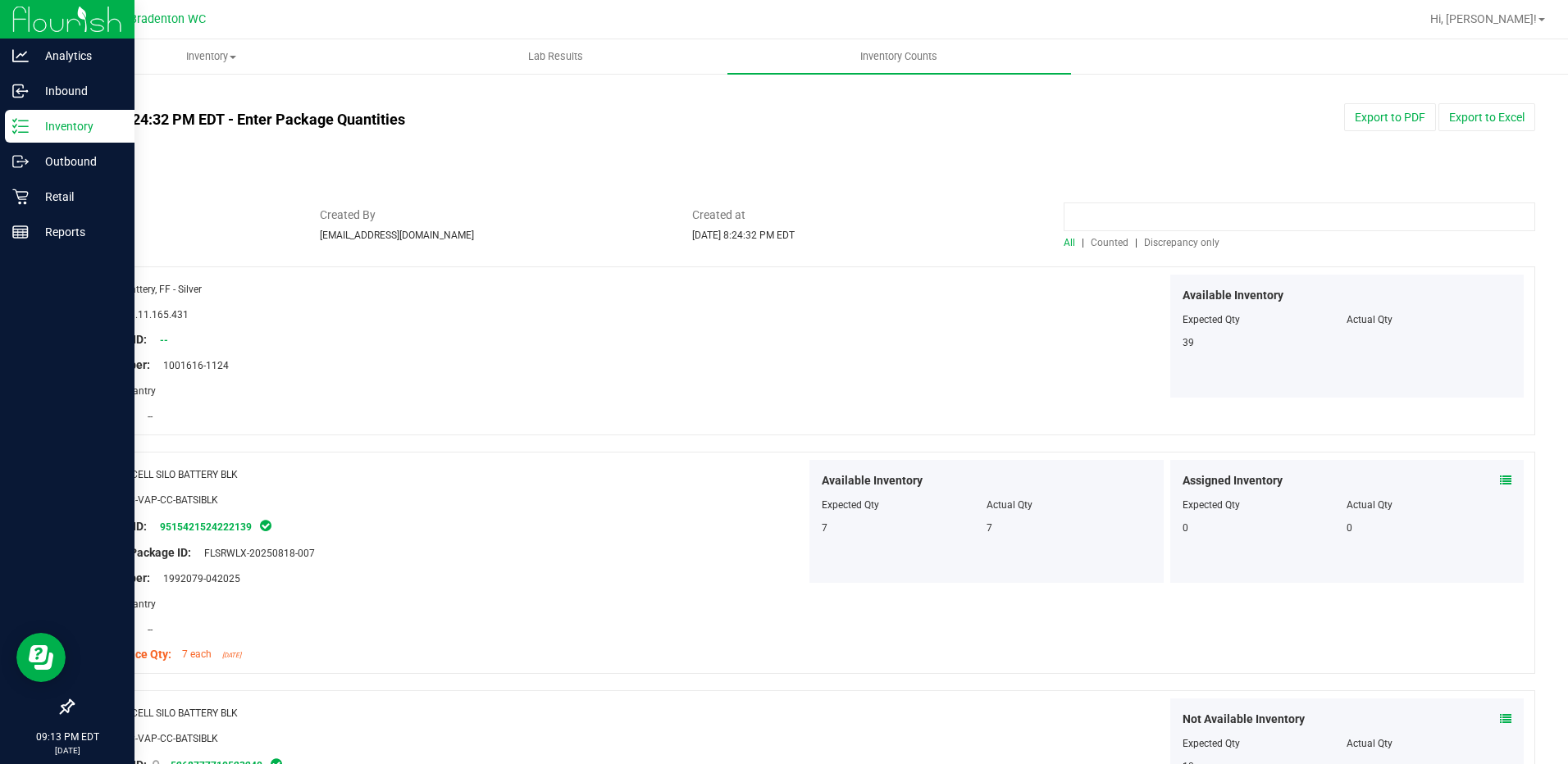
click at [1130, 212] on input at bounding box center [1299, 217] width 471 height 29
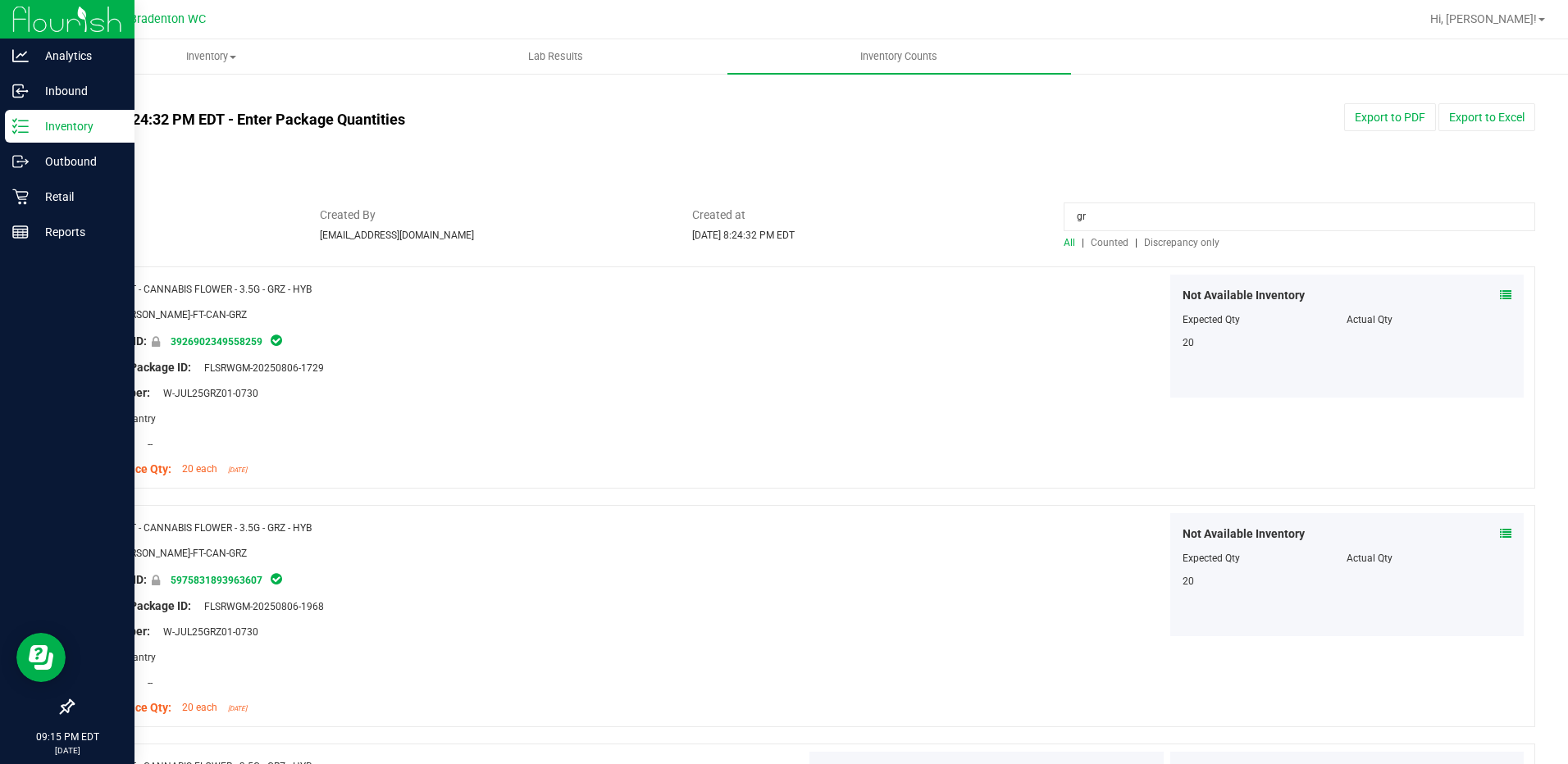
type input "g"
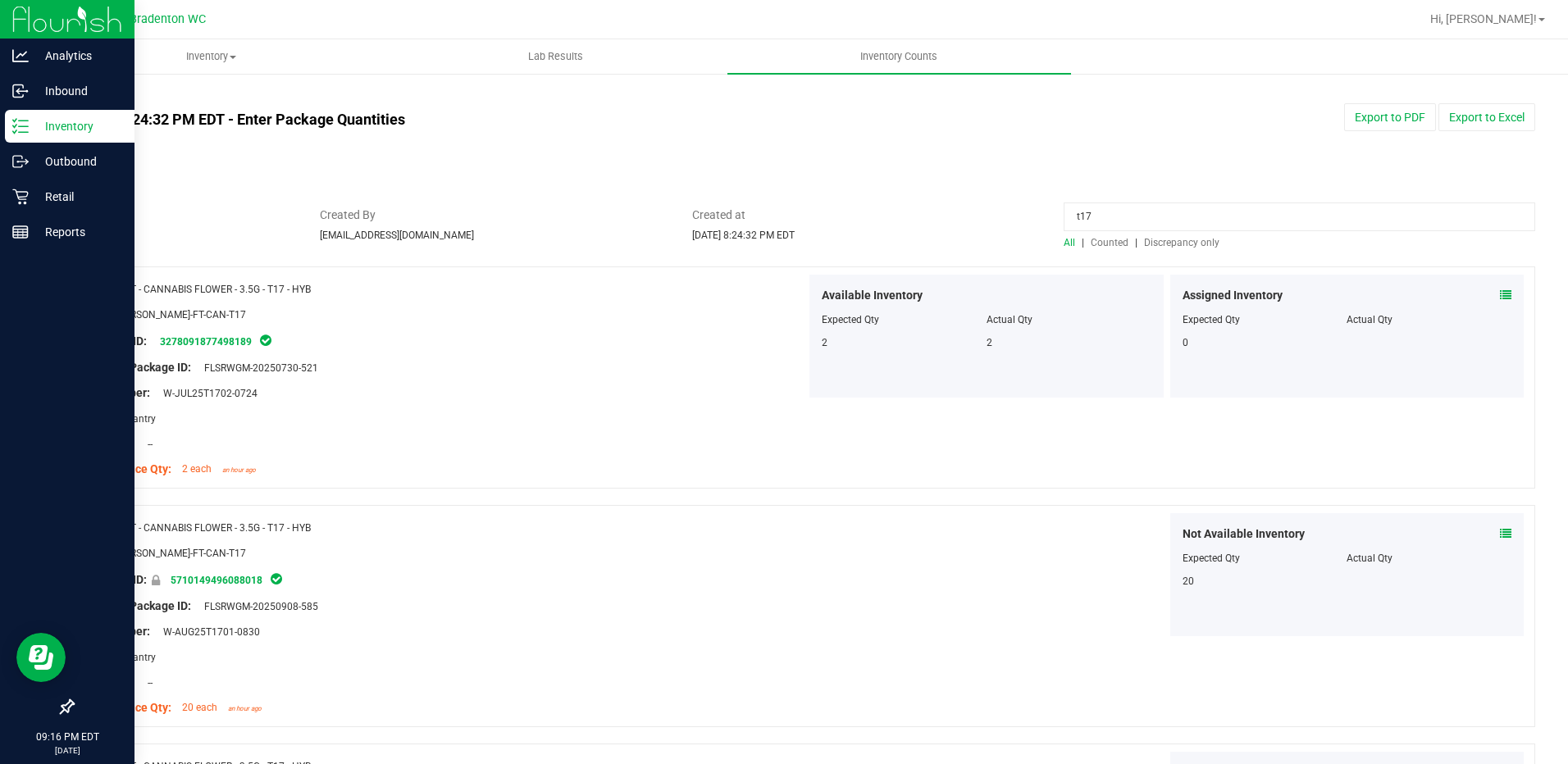
type input "t17"
click at [1184, 206] on input "t17" at bounding box center [1299, 217] width 471 height 29
type input "dsc"
drag, startPoint x: 1103, startPoint y: 219, endPoint x: 849, endPoint y: 250, distance: 255.9
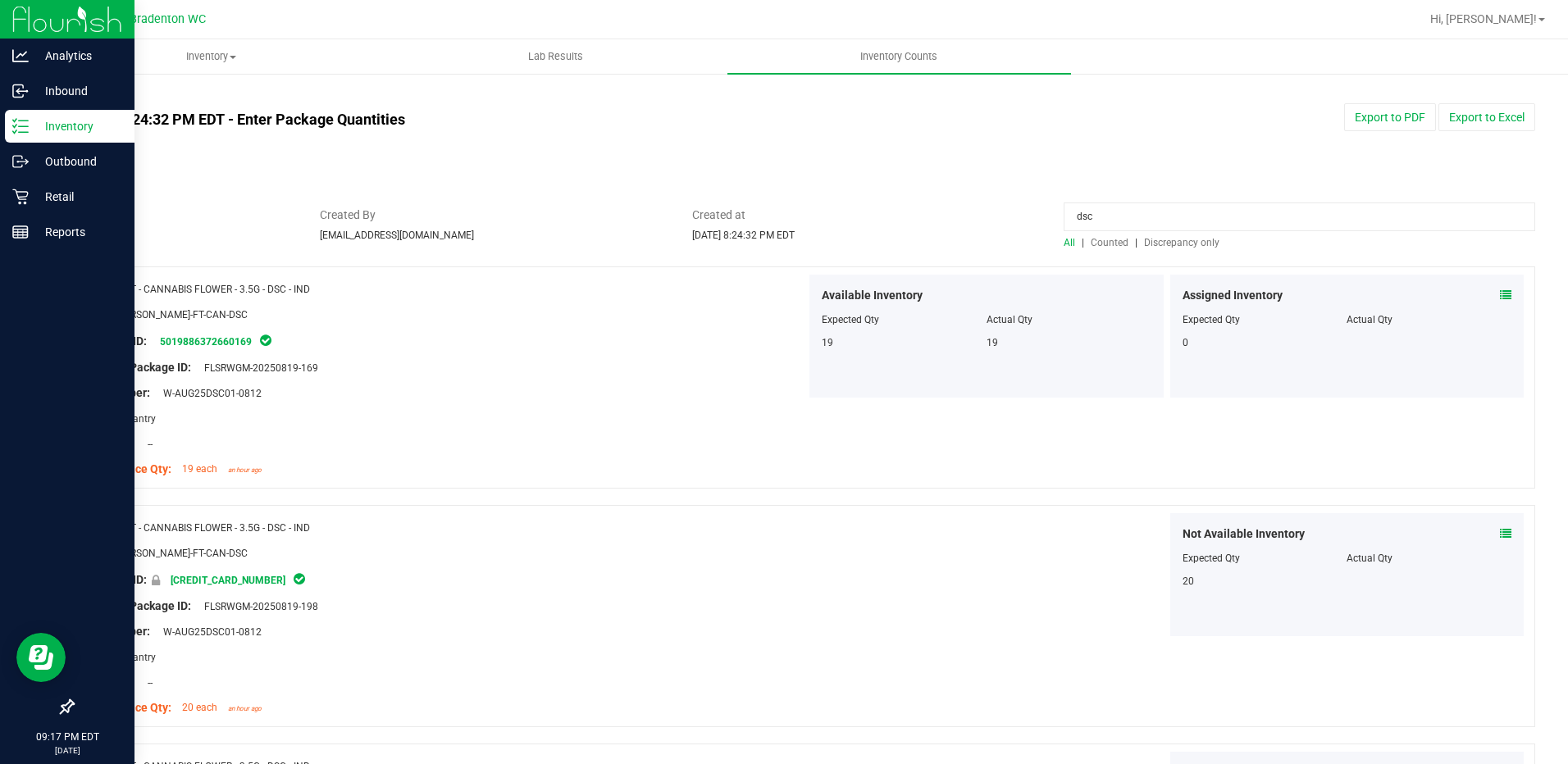
type input "pbs"
drag, startPoint x: 1131, startPoint y: 217, endPoint x: 999, endPoint y: 224, distance: 132.2
click at [999, 224] on div "Status Completed Created By [EMAIL_ADDRESS][DOMAIN_NAME] Created at [DATE] 8:24…" at bounding box center [804, 228] width 1487 height 44
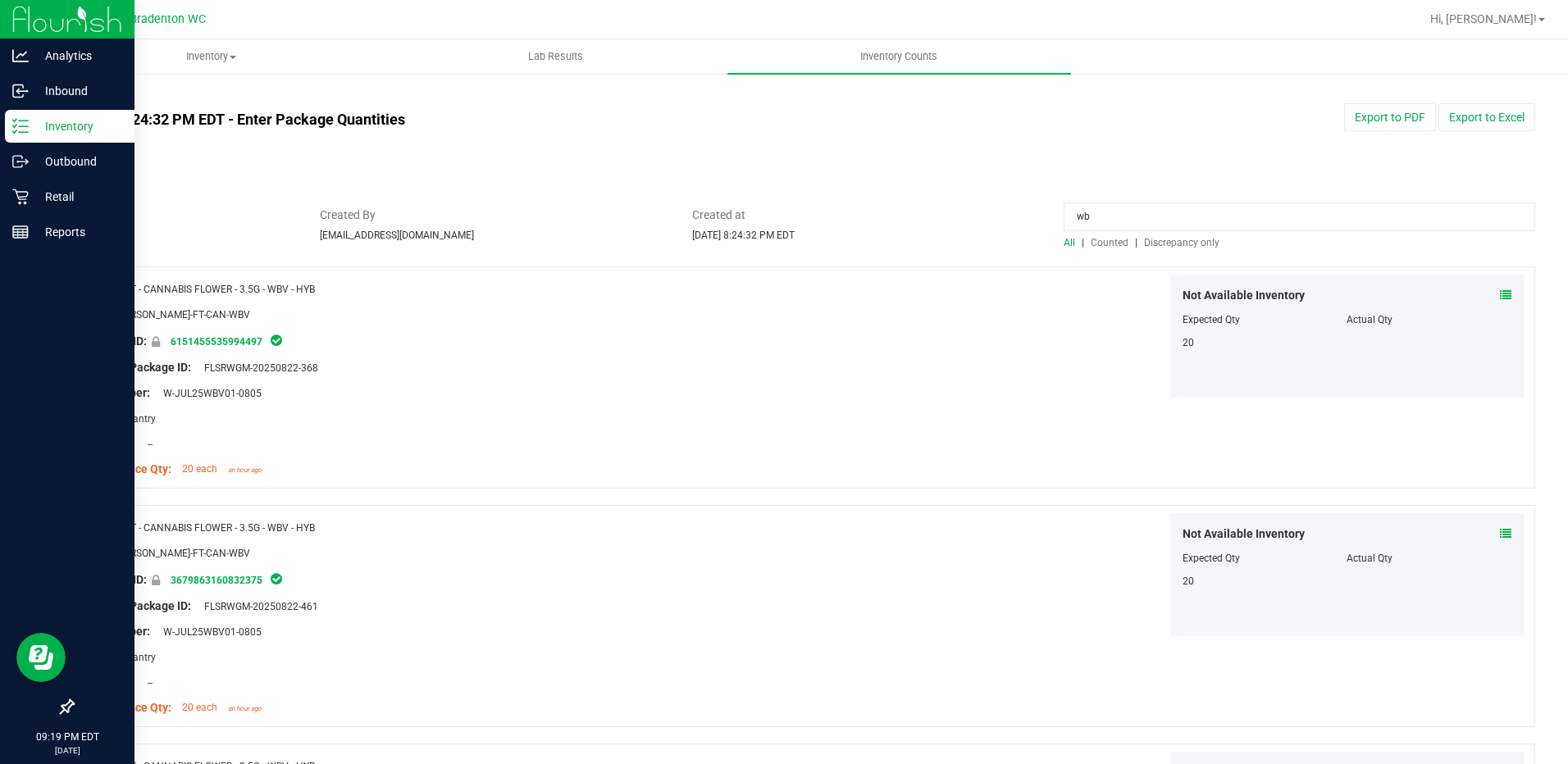
type input "w"
type input "m"
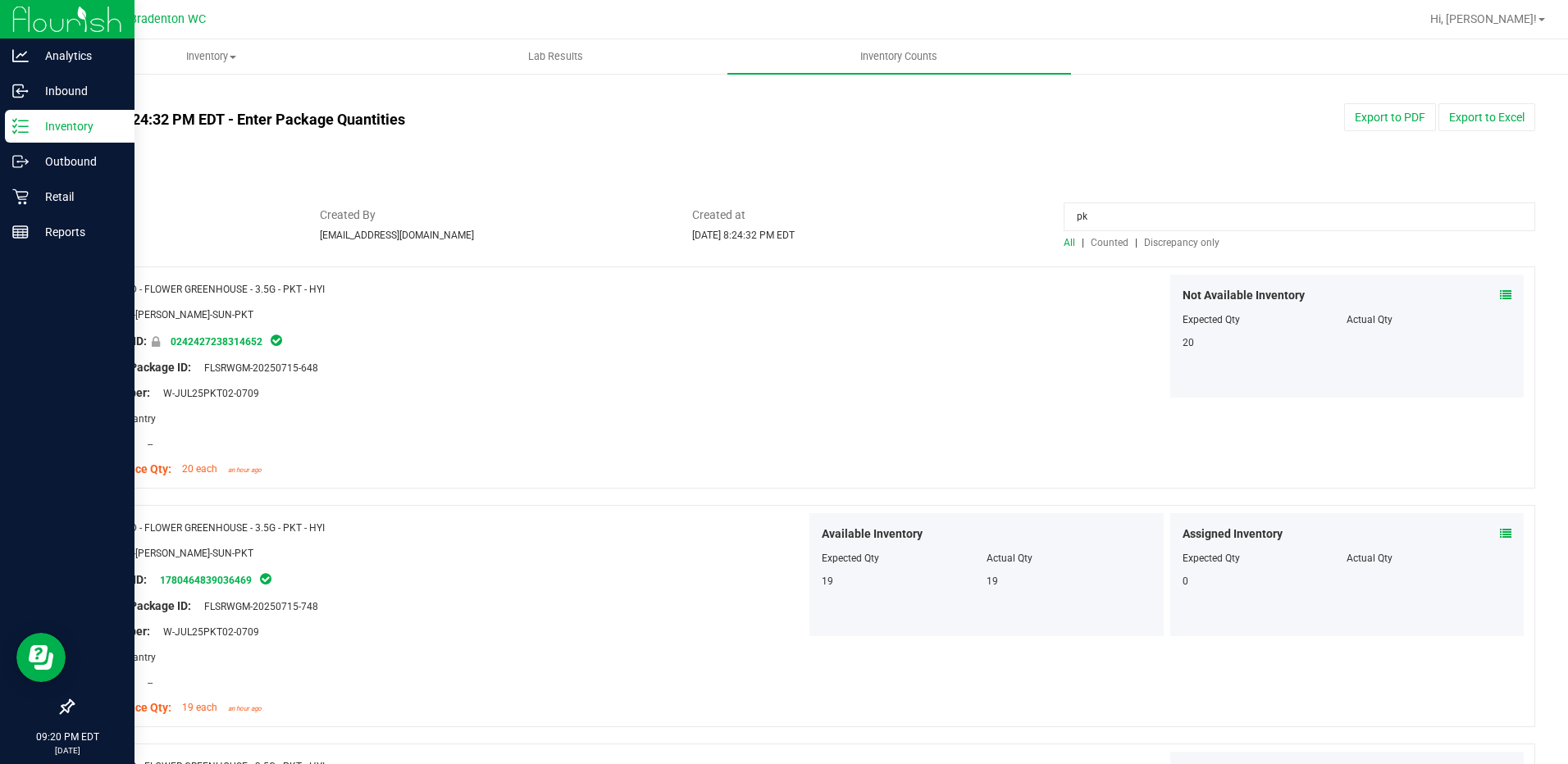
type input "p"
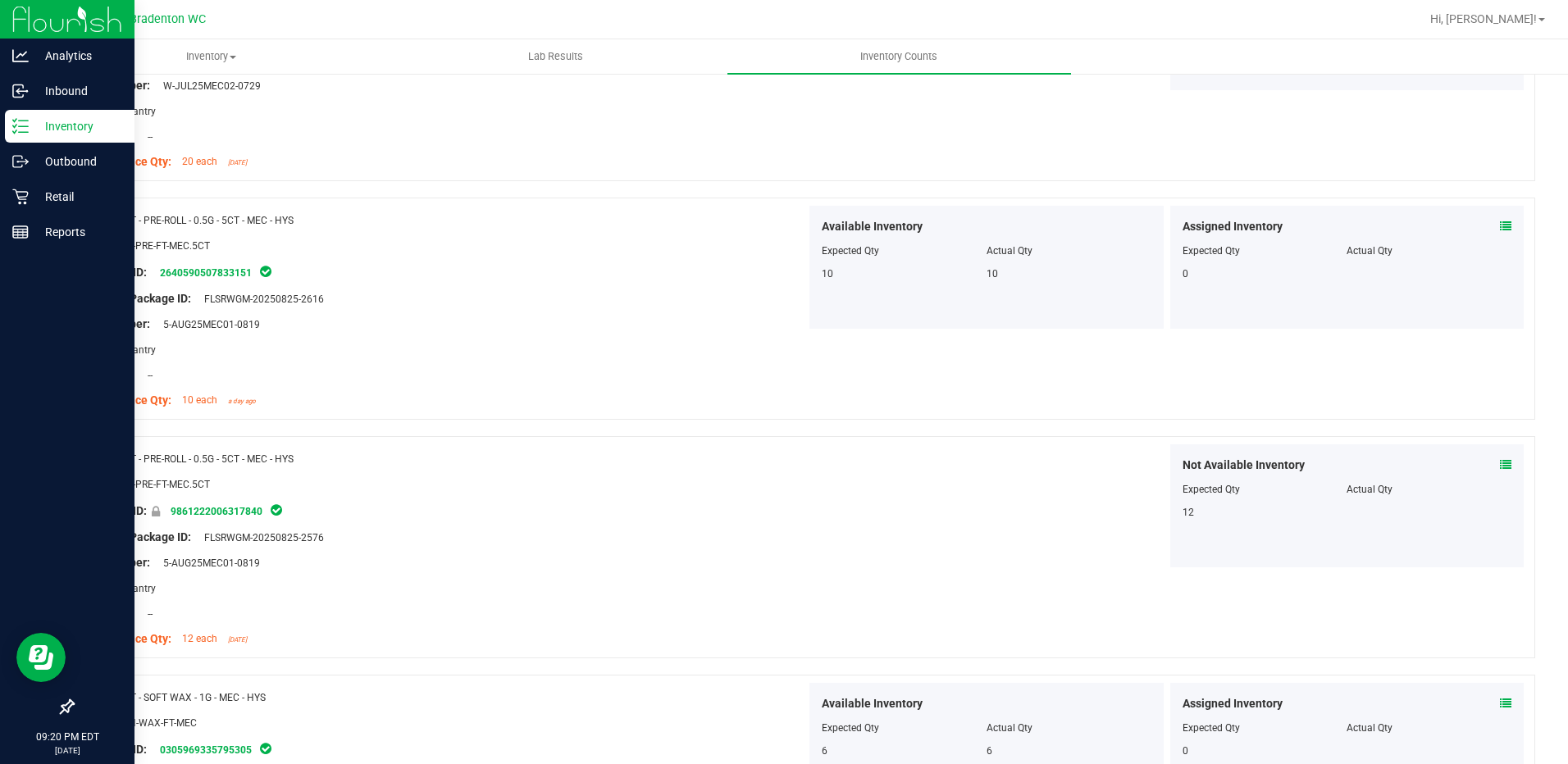
scroll to position [2458, 0]
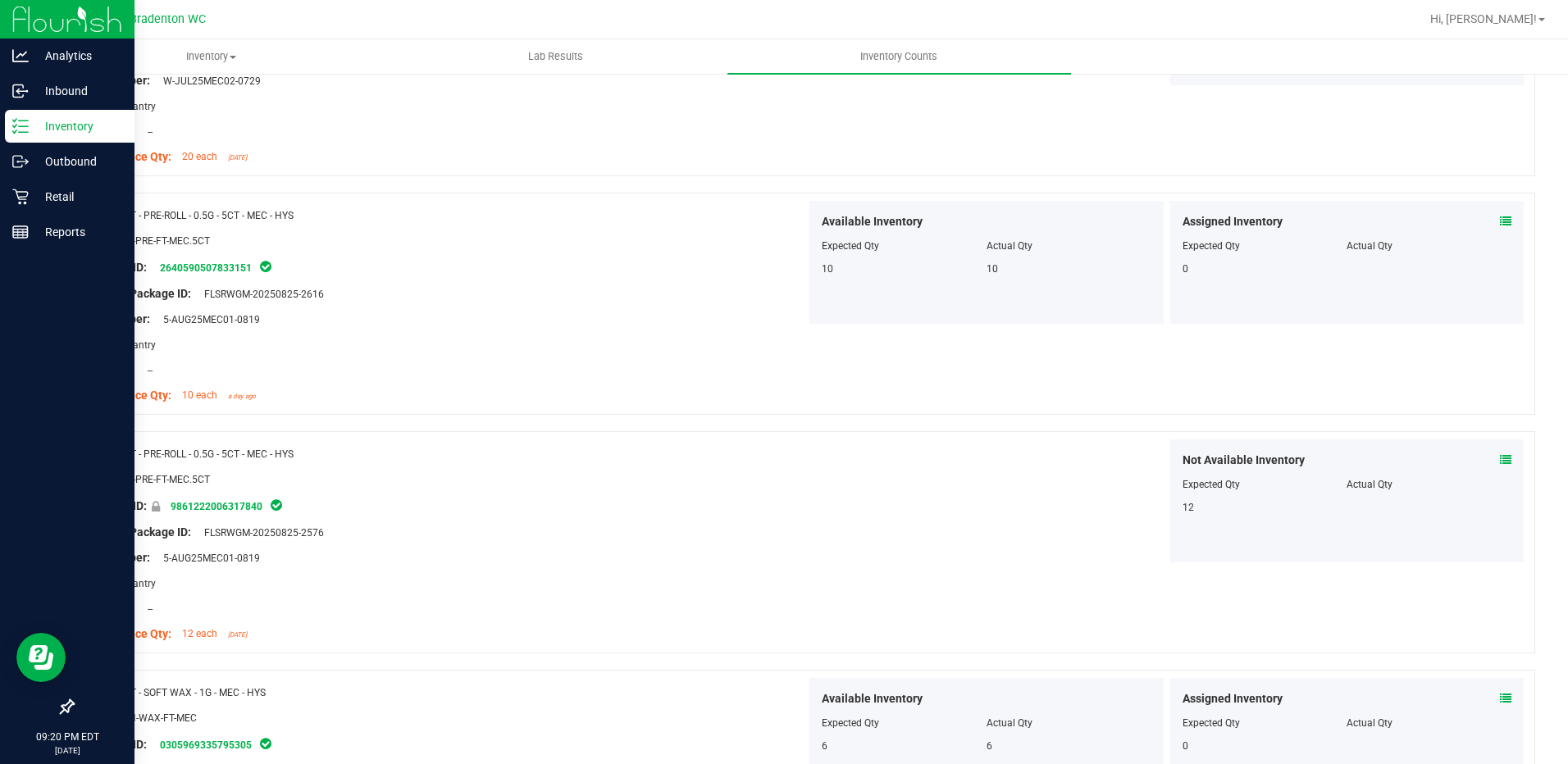
type input "mec"
